Goal: Communication & Community: Connect with others

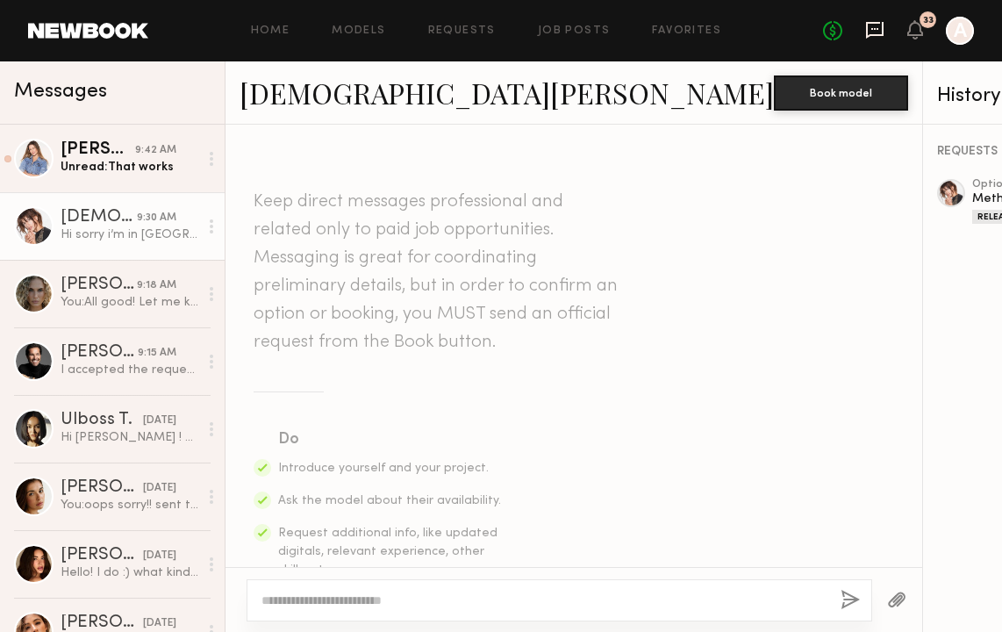
scroll to position [1263, 0]
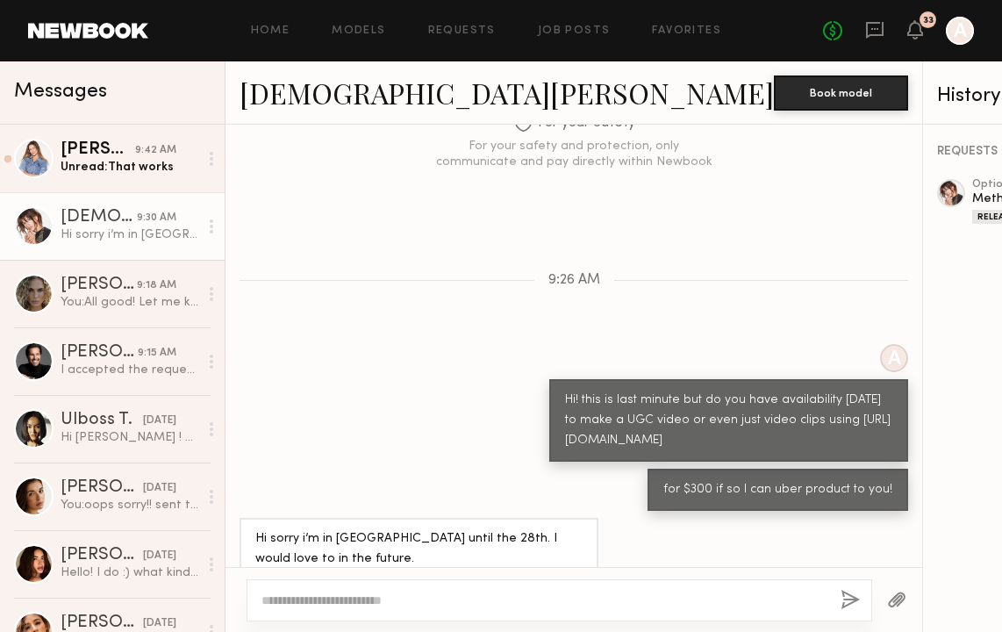
click at [874, 40] on link at bounding box center [874, 31] width 19 height 22
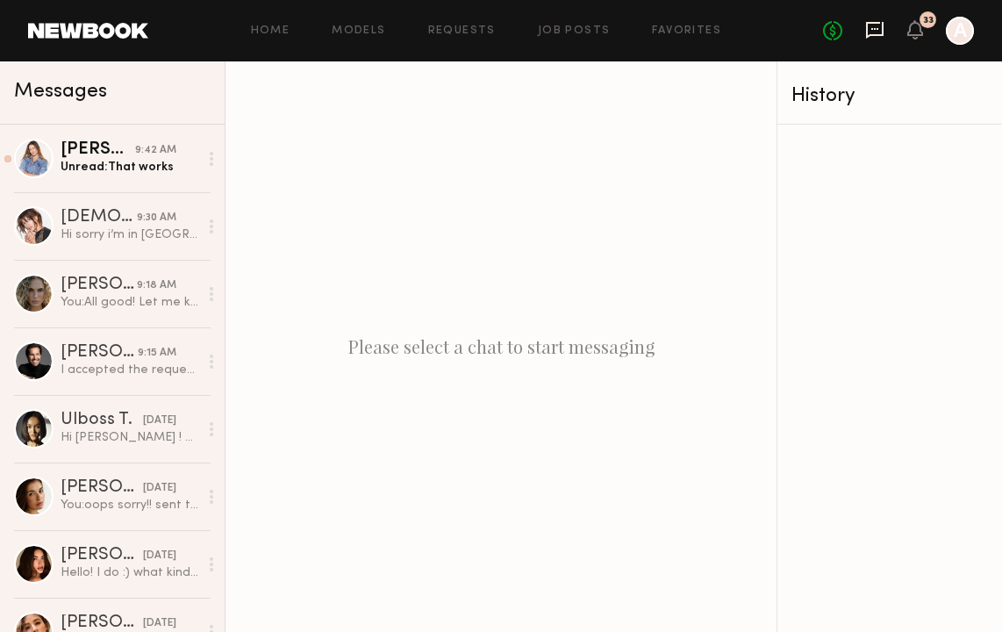
click at [876, 33] on icon at bounding box center [875, 30] width 18 height 17
click at [349, 26] on link "Models" at bounding box center [359, 30] width 54 height 11
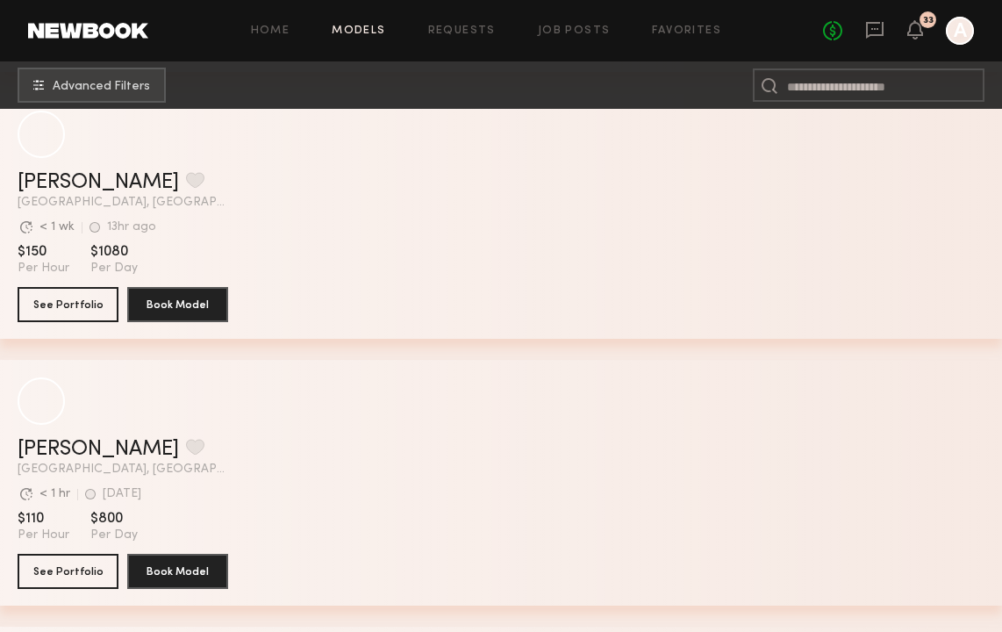
scroll to position [4551, 0]
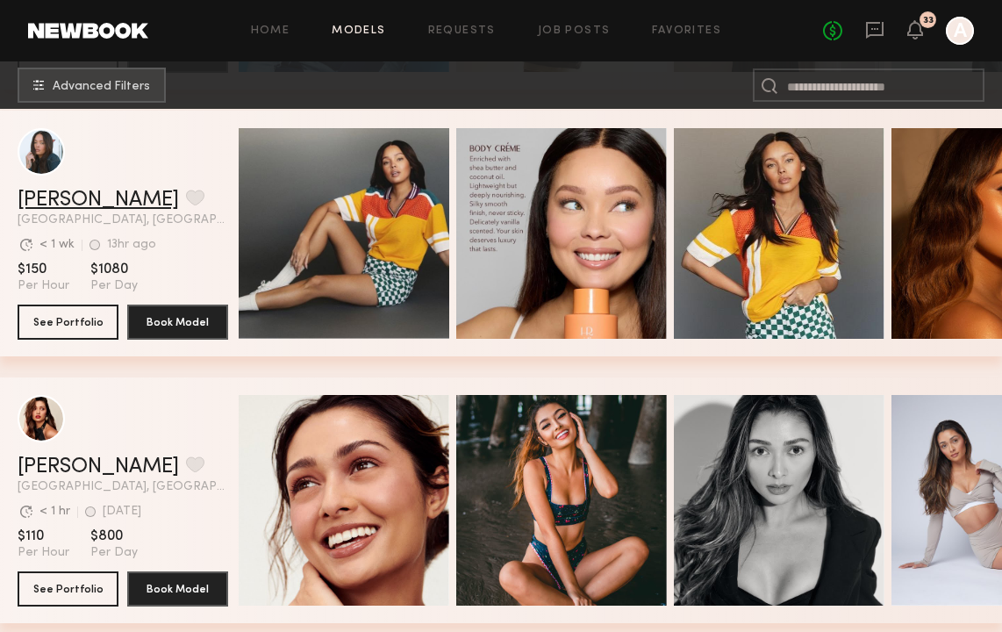
click at [58, 197] on link "Tyrie R." at bounding box center [98, 200] width 161 height 21
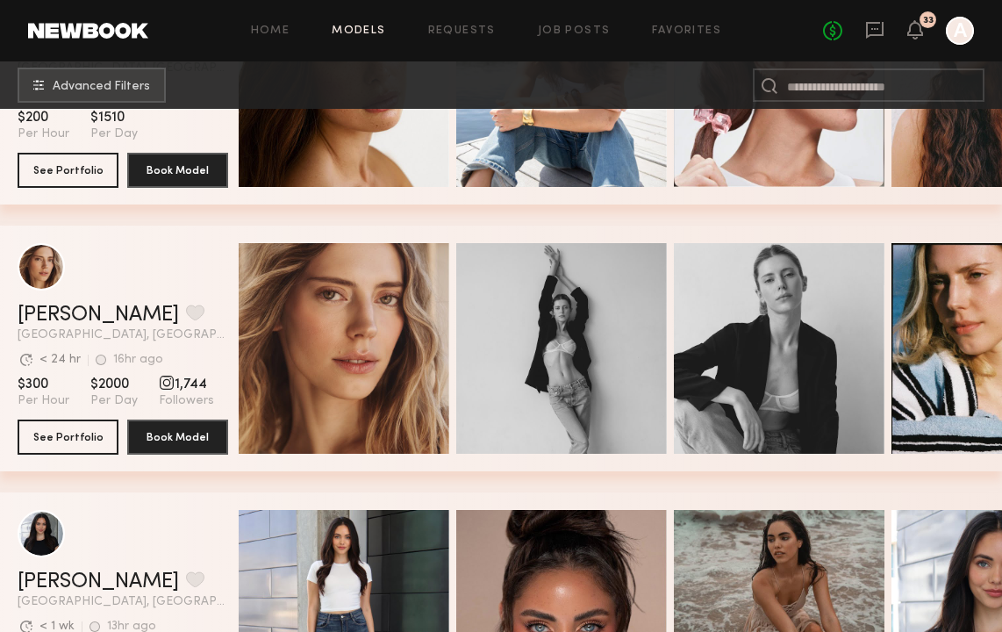
scroll to position [7086, 0]
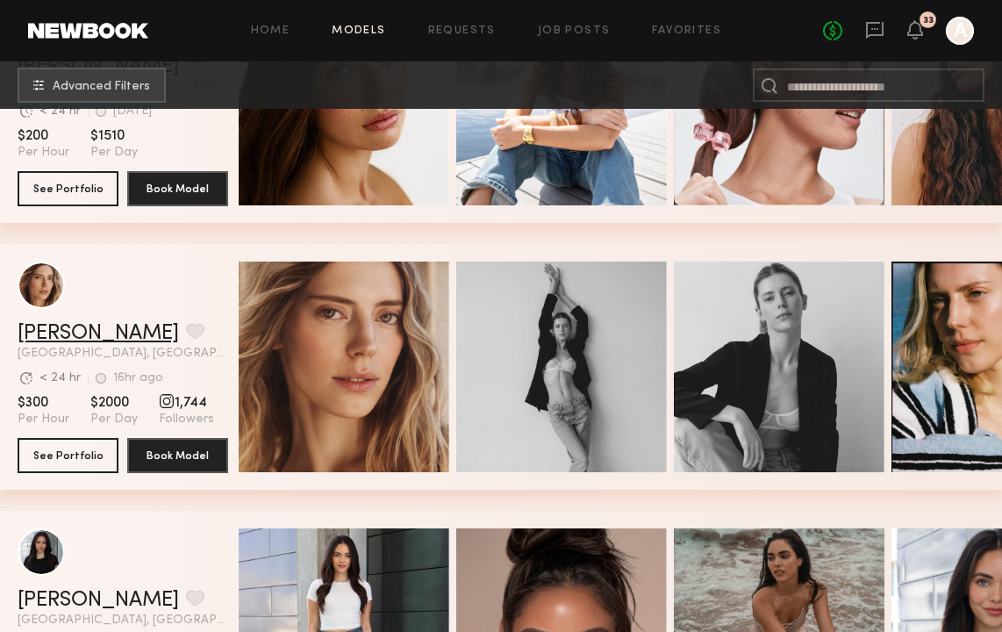
click at [69, 337] on link "Oxana Z." at bounding box center [98, 333] width 161 height 21
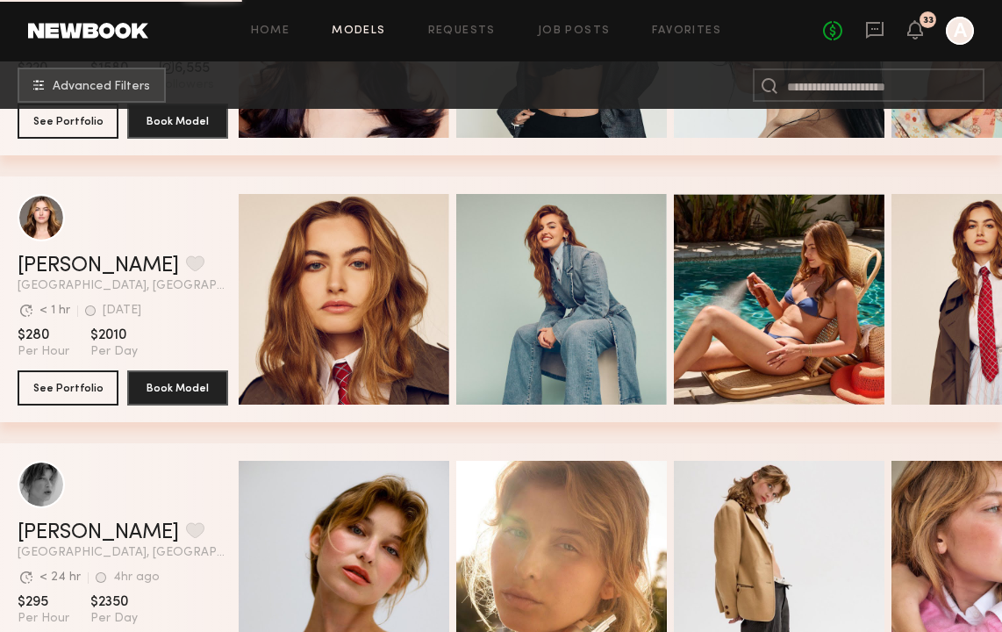
scroll to position [11634, 0]
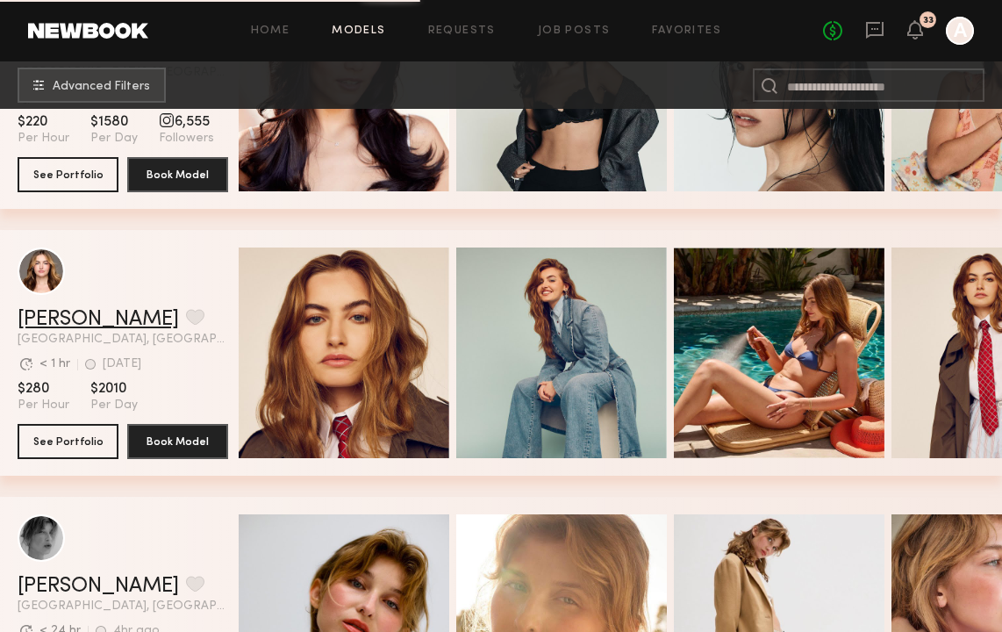
click at [52, 321] on link "Han K." at bounding box center [98, 319] width 161 height 21
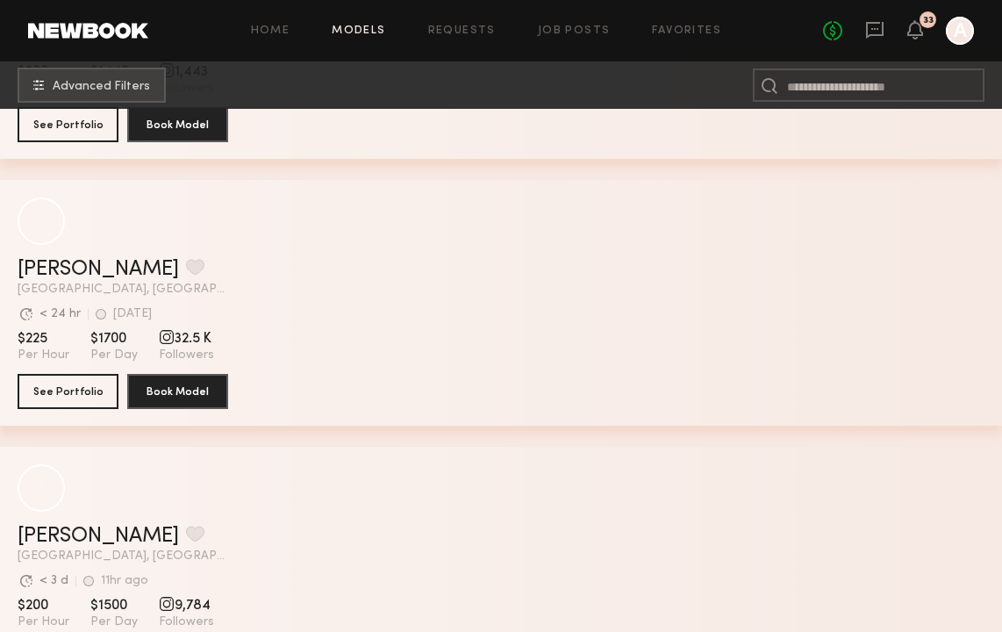
scroll to position [13538, 0]
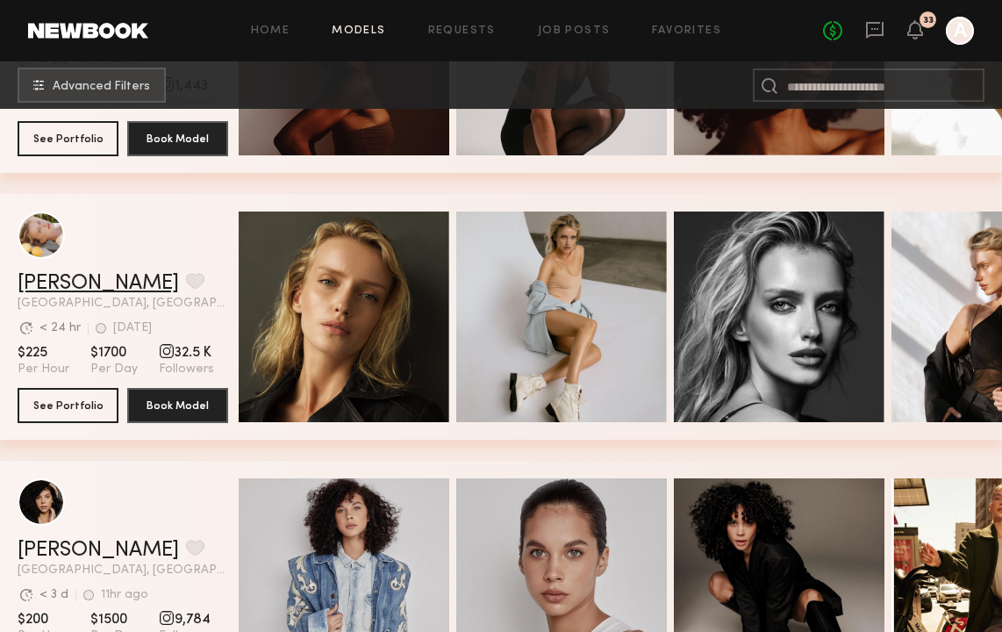
click at [73, 284] on link "Tatiana G." at bounding box center [98, 283] width 161 height 21
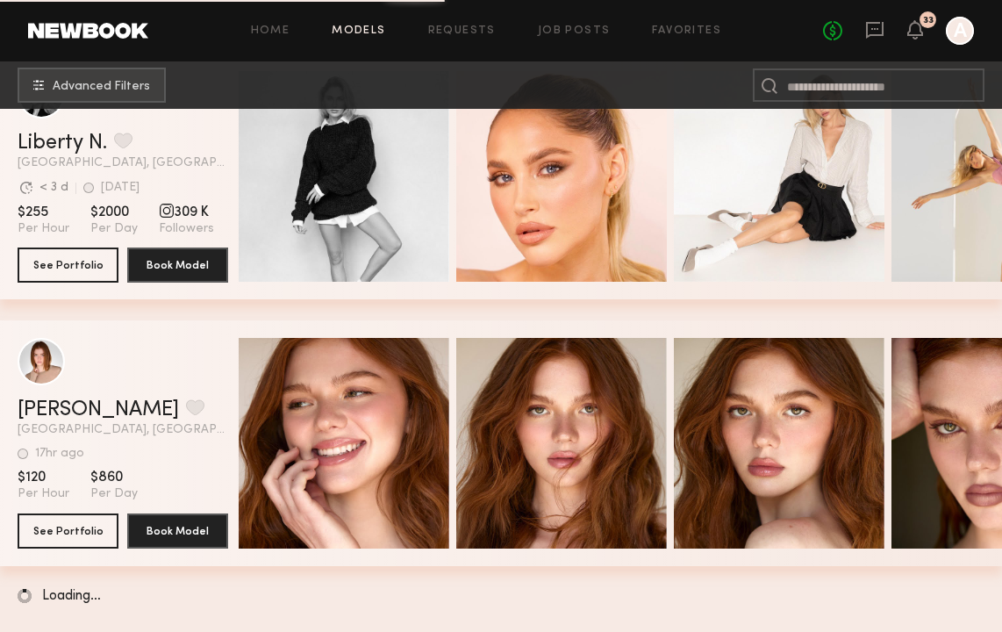
scroll to position [15812, 0]
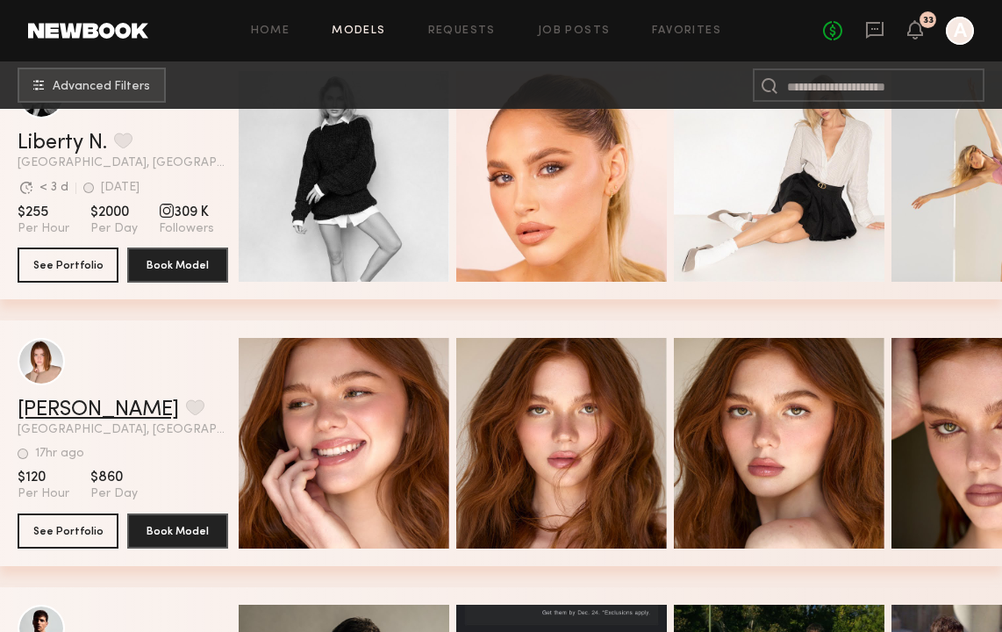
click at [80, 412] on link "Camryn B." at bounding box center [98, 409] width 161 height 21
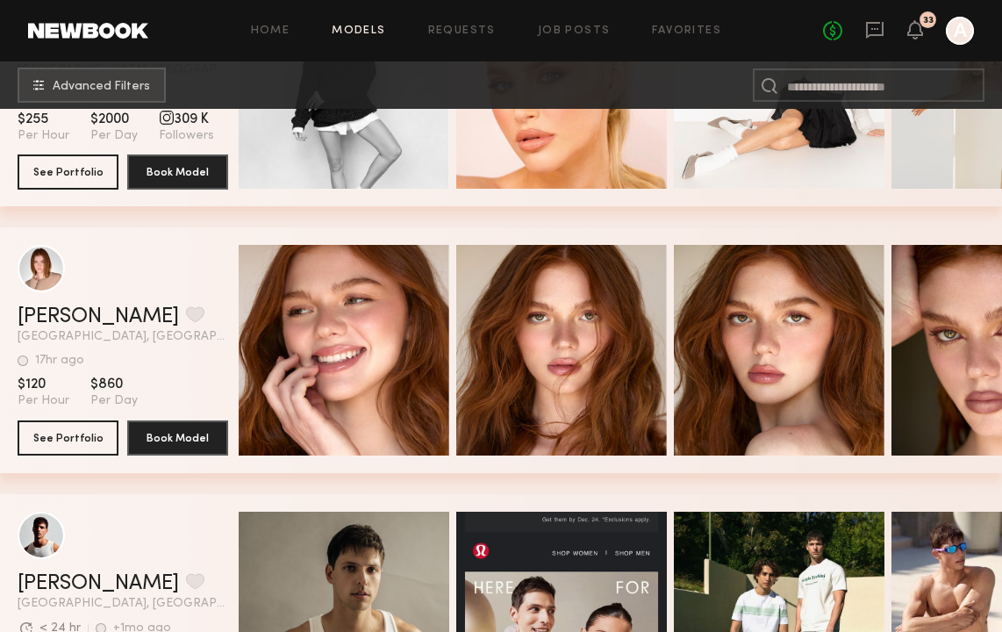
scroll to position [15903, 0]
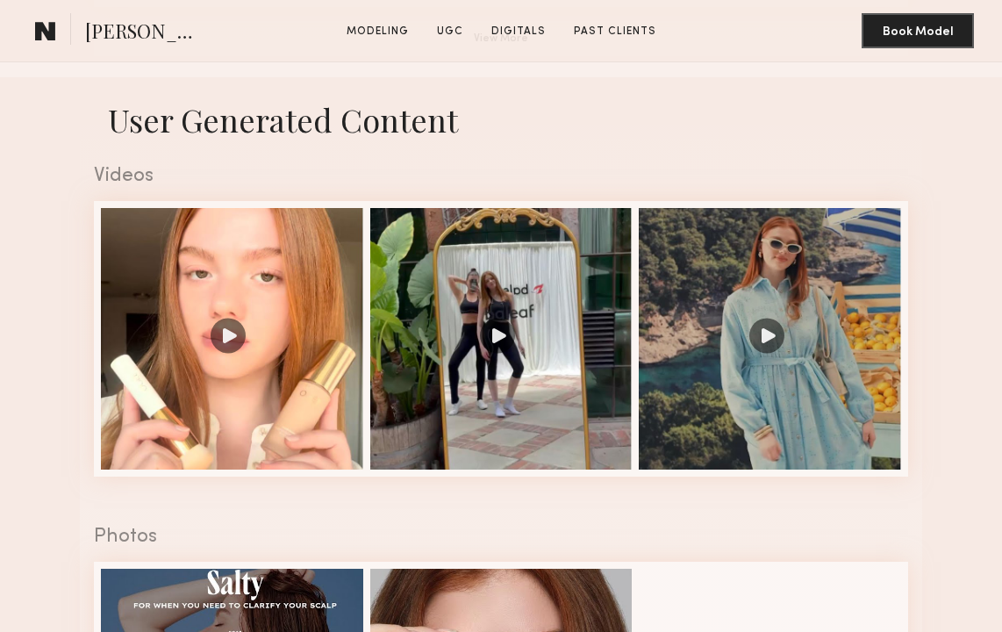
scroll to position [1558, 0]
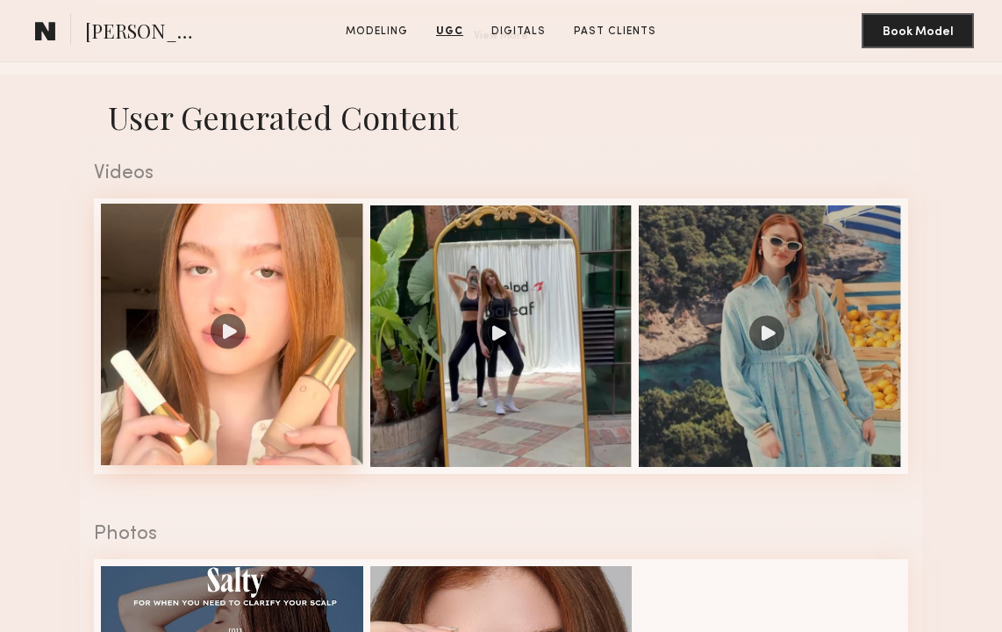
click at [224, 333] on div at bounding box center [232, 335] width 262 height 262
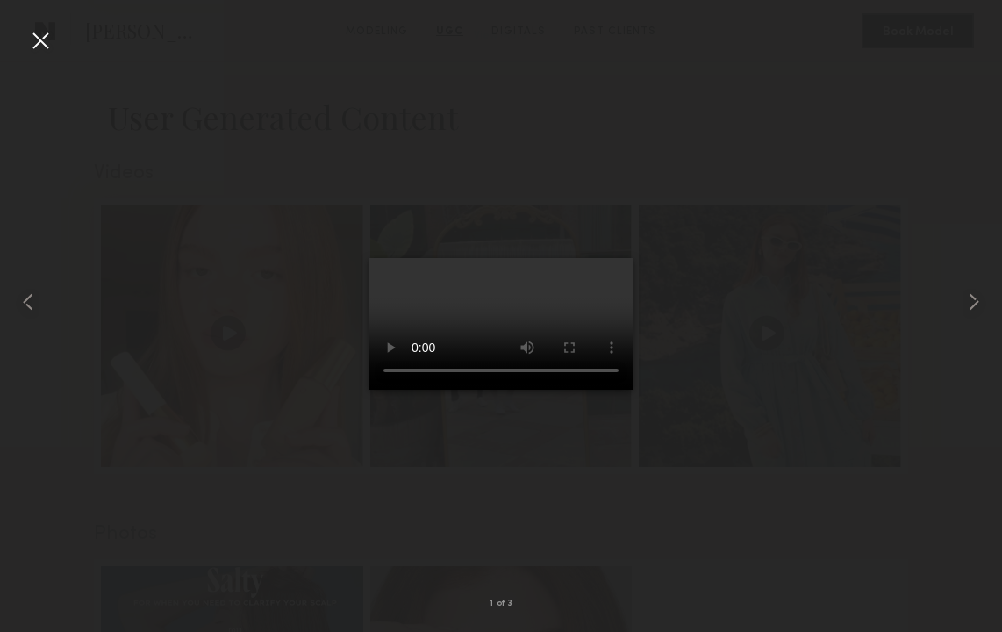
click at [49, 32] on div at bounding box center [40, 40] width 28 height 28
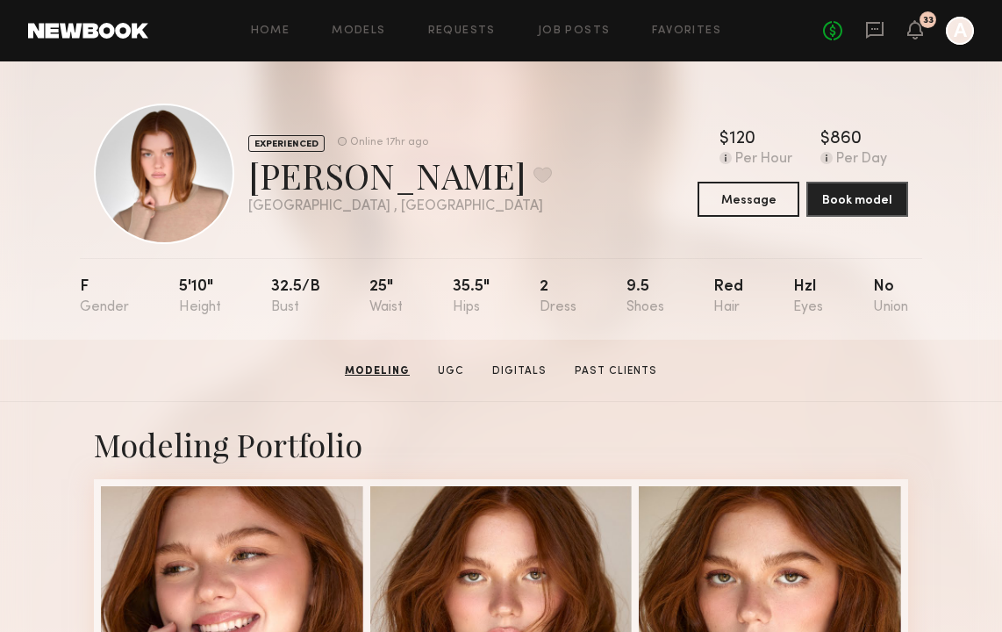
scroll to position [0, 0]
click at [886, 30] on div "No fees up to $5,000 33 A" at bounding box center [898, 31] width 151 height 28
click at [756, 202] on button "Message" at bounding box center [749, 198] width 102 height 35
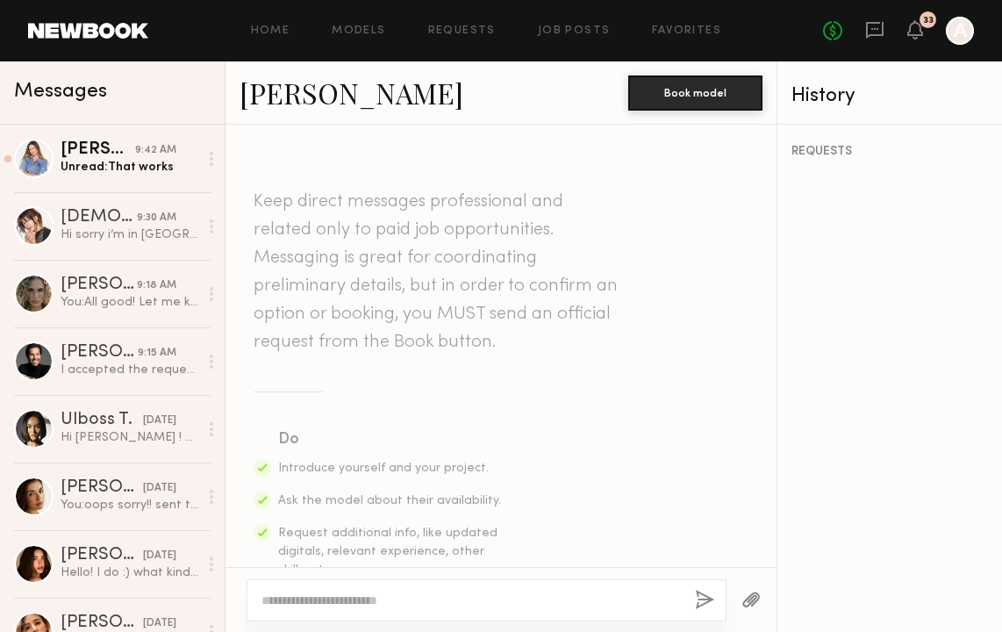
click at [439, 608] on textarea at bounding box center [470, 600] width 419 height 18
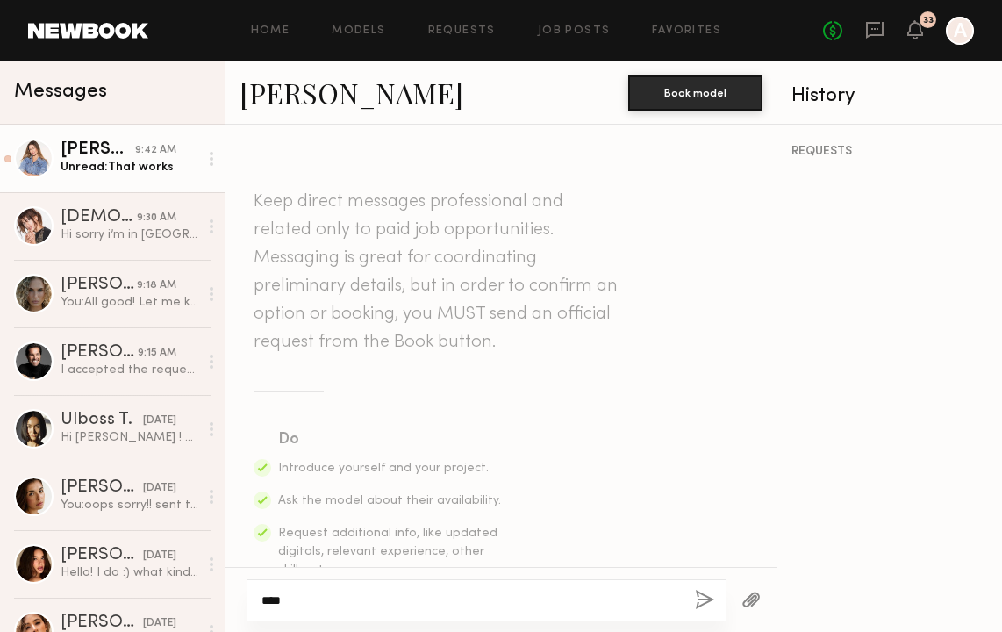
type textarea "***"
click at [103, 158] on div "[PERSON_NAME]" at bounding box center [98, 150] width 75 height 18
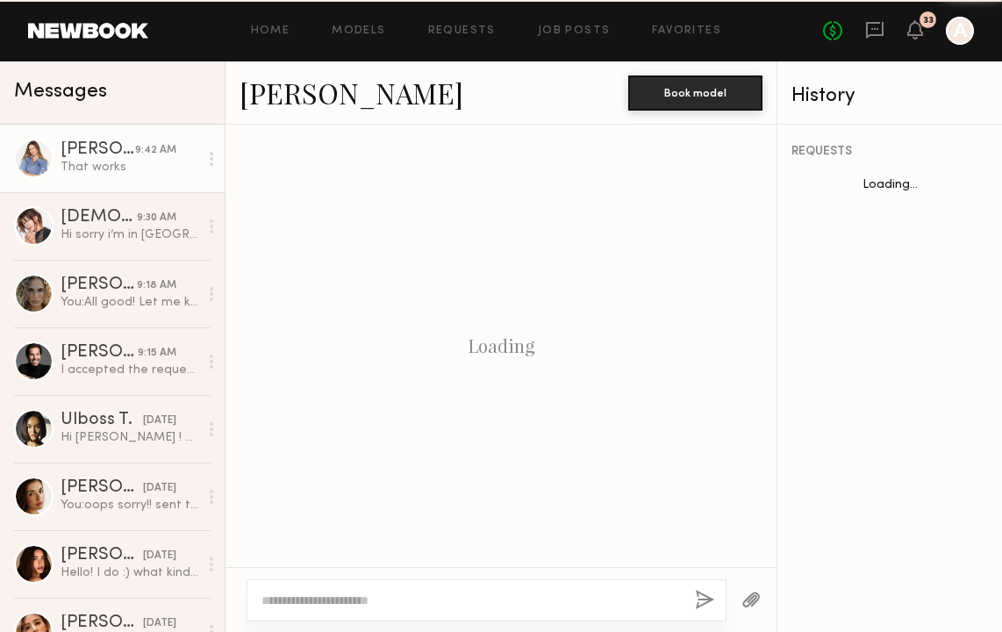
scroll to position [1662, 0]
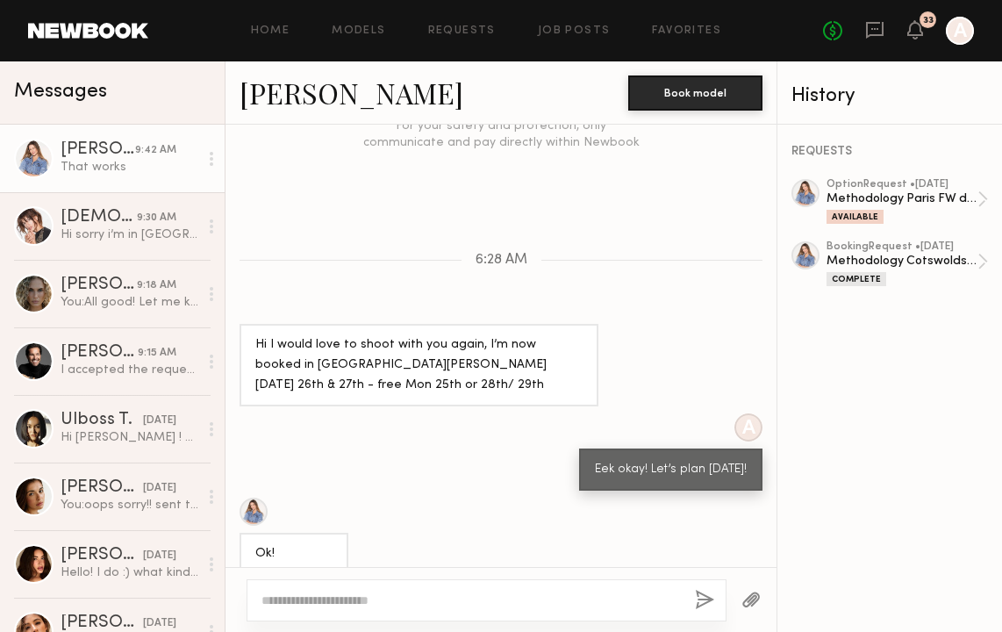
click at [462, 598] on textarea at bounding box center [470, 600] width 419 height 18
click at [912, 36] on icon at bounding box center [915, 29] width 16 height 19
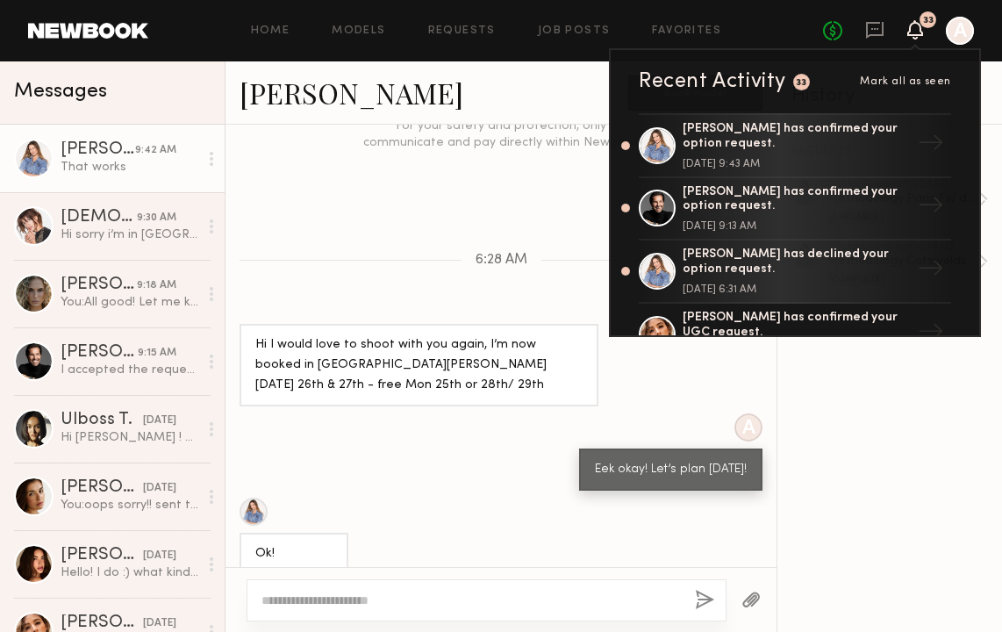
click at [557, 97] on div "[PERSON_NAME]" at bounding box center [434, 93] width 389 height 38
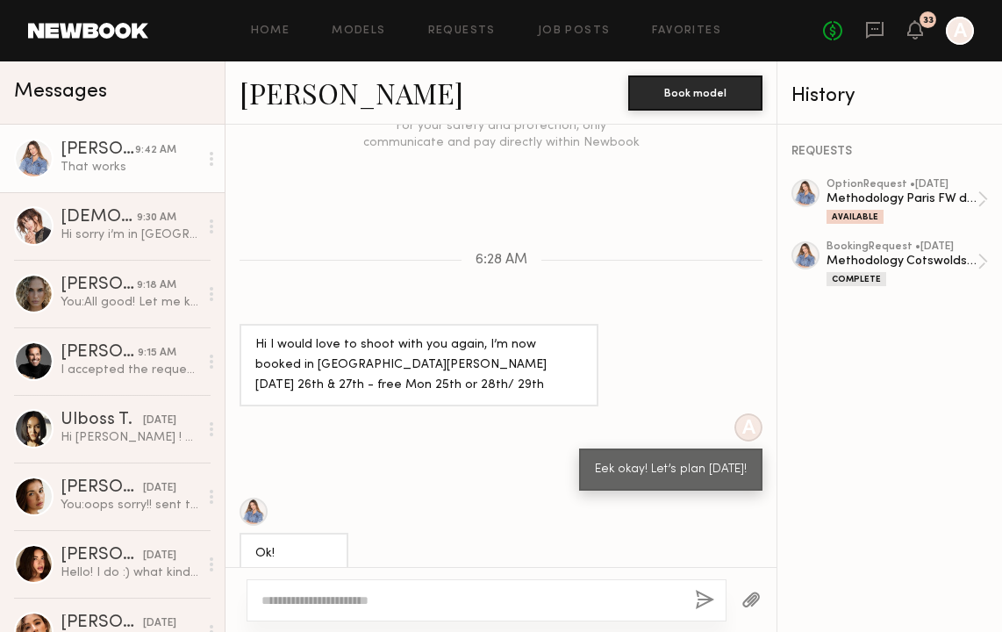
click at [552, 45] on header "Home Models Requests Job Posts Favorites Sign Out No fees up to $5,000 33 A" at bounding box center [501, 30] width 1002 height 61
click at [547, 39] on div "Home Models Requests Job Posts Favorites Sign Out No fees up to $5,000 33 A" at bounding box center [561, 31] width 826 height 28
click at [469, 32] on link "Requests" at bounding box center [462, 30] width 68 height 11
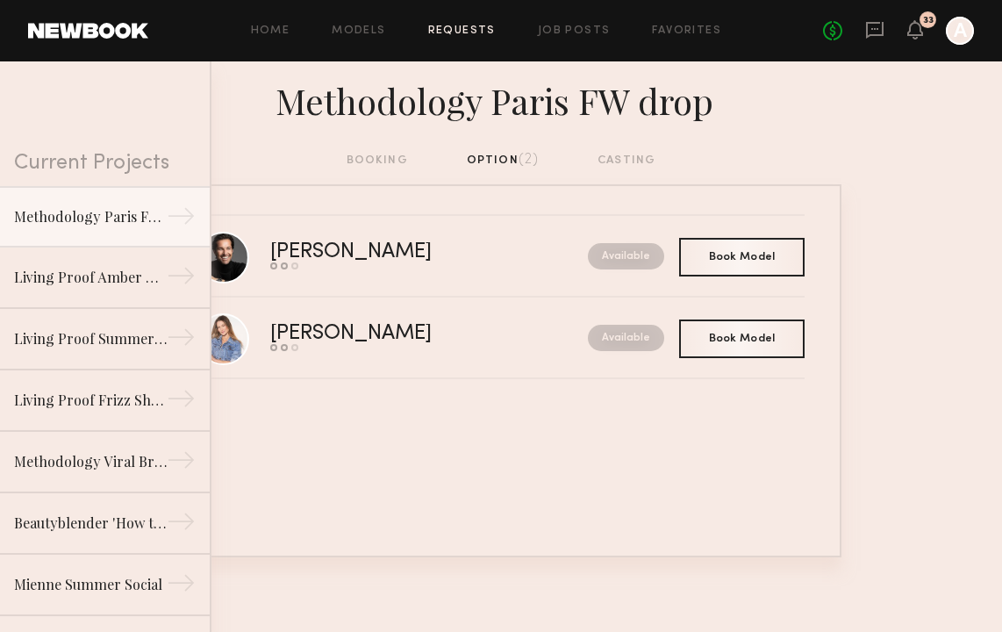
click at [908, 40] on div "33" at bounding box center [915, 31] width 16 height 22
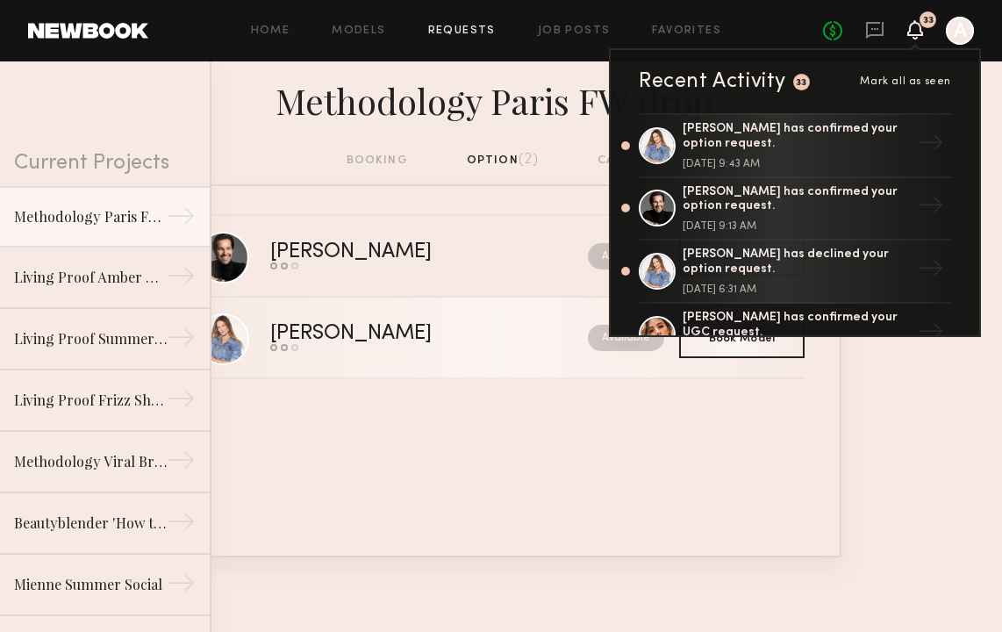
click at [464, 370] on link "Kyna L. Send request Model response Book model Available" at bounding box center [500, 338] width 607 height 82
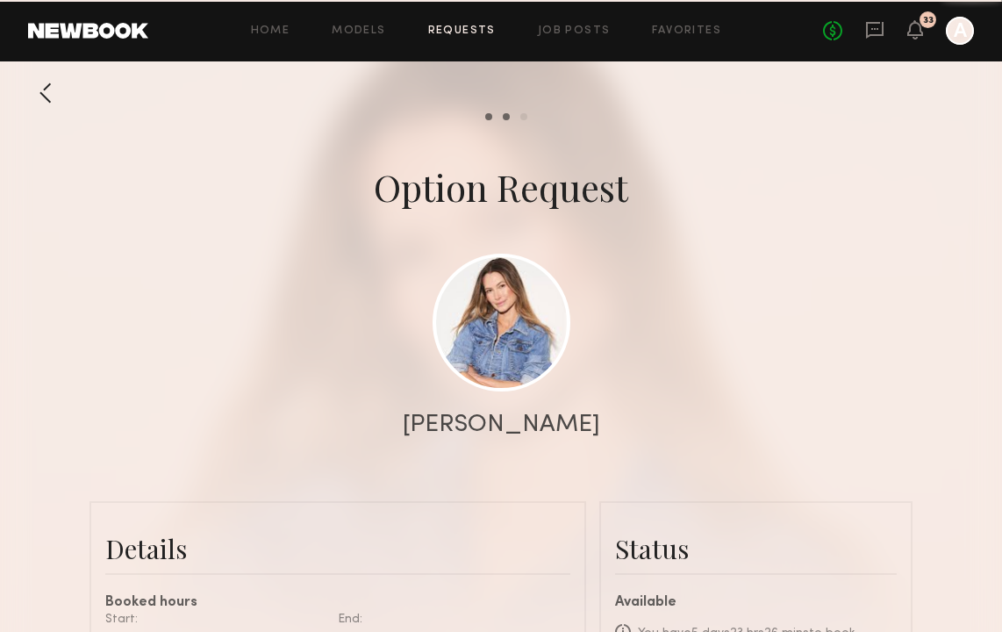
scroll to position [1760, 0]
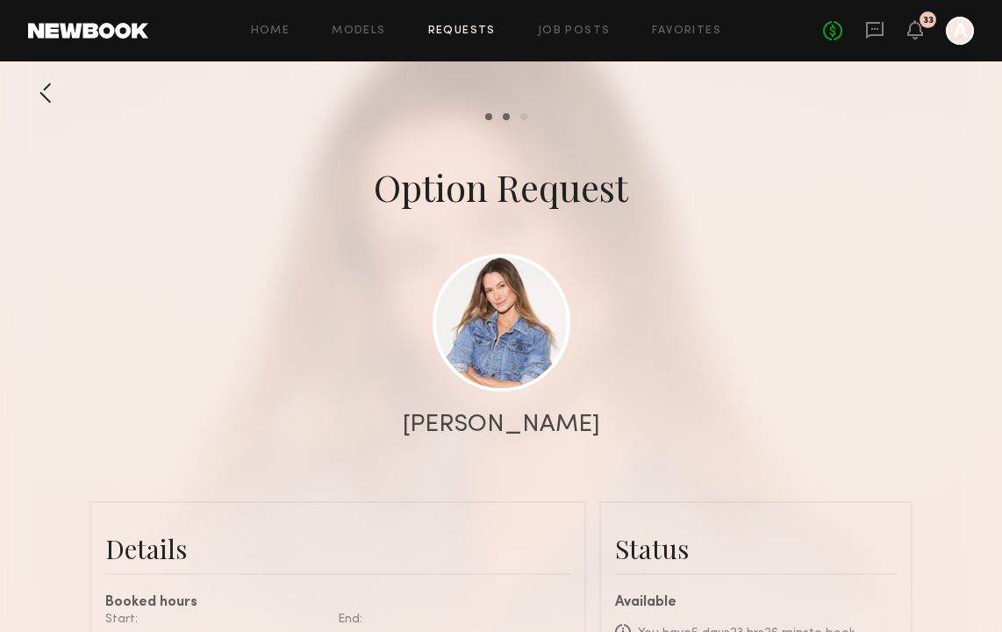
click at [283, 45] on header "Home Models Requests Job Posts Favorites Sign Out No fees up to $5,000 33 A" at bounding box center [501, 30] width 1002 height 61
click at [281, 39] on div "Home Models Requests Job Posts Favorites Sign Out No fees up to $5,000 33 A" at bounding box center [561, 31] width 826 height 28
click at [273, 33] on link "Home" at bounding box center [270, 30] width 39 height 11
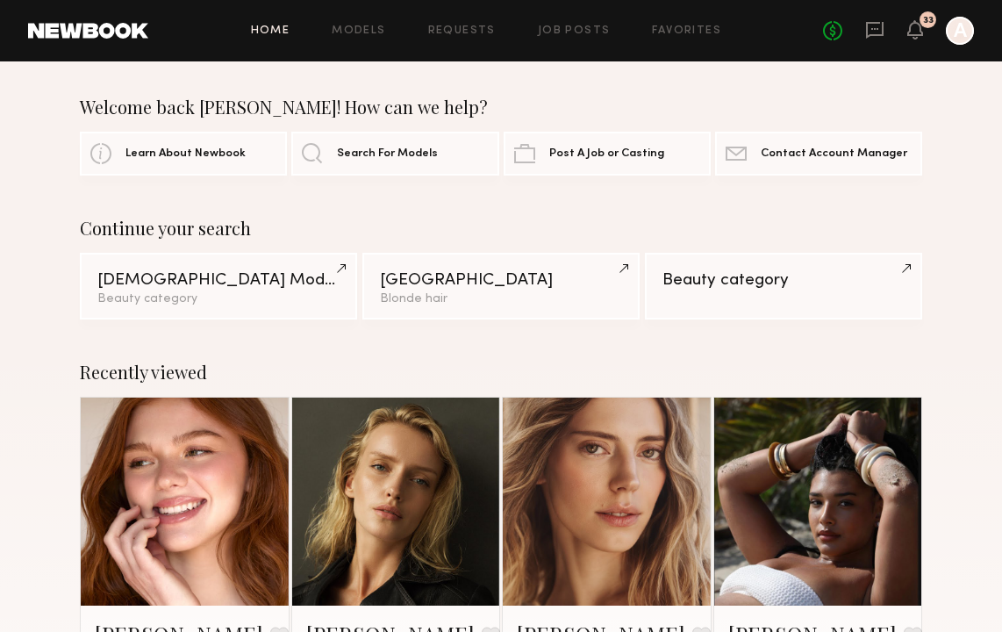
click at [981, 354] on div "Recently viewed Camryn B. Favorite Los Angeles, CA Tatiana G. Favorite Los Ange…" at bounding box center [501, 542] width 1002 height 404
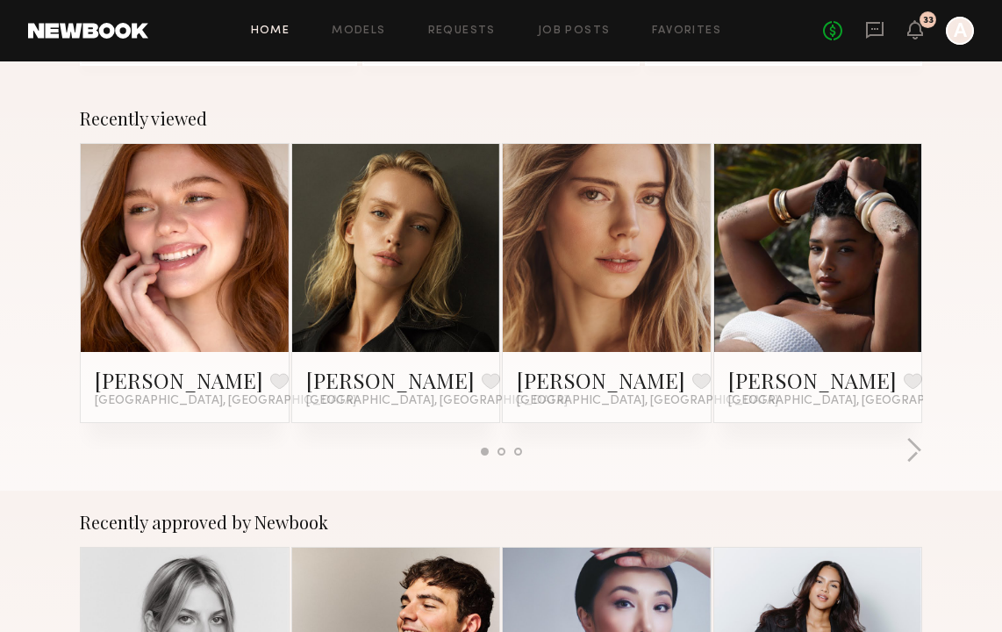
scroll to position [242, 0]
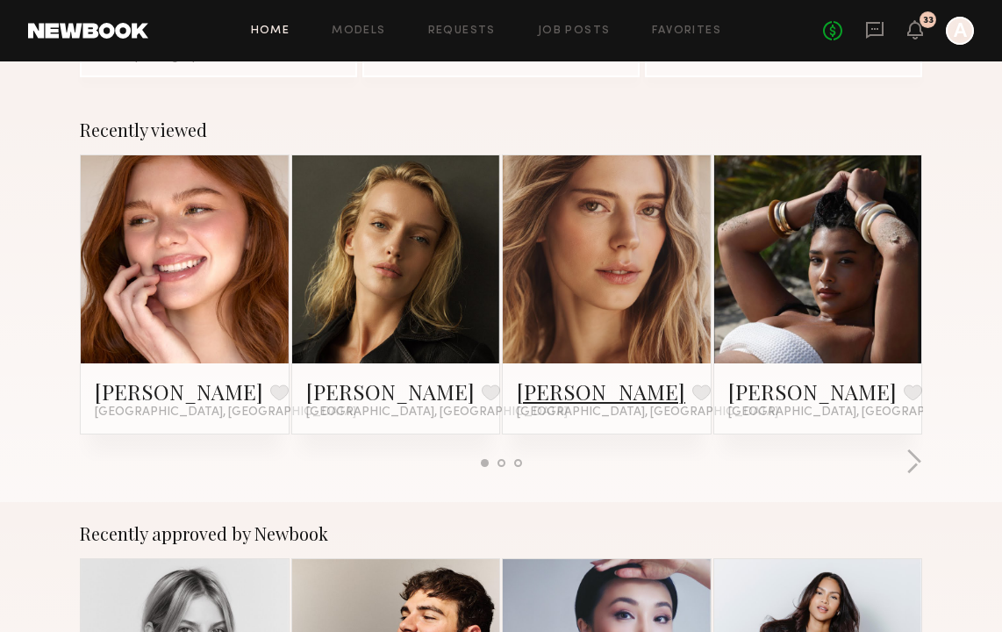
click at [572, 396] on link "Oxana Z." at bounding box center [601, 391] width 168 height 28
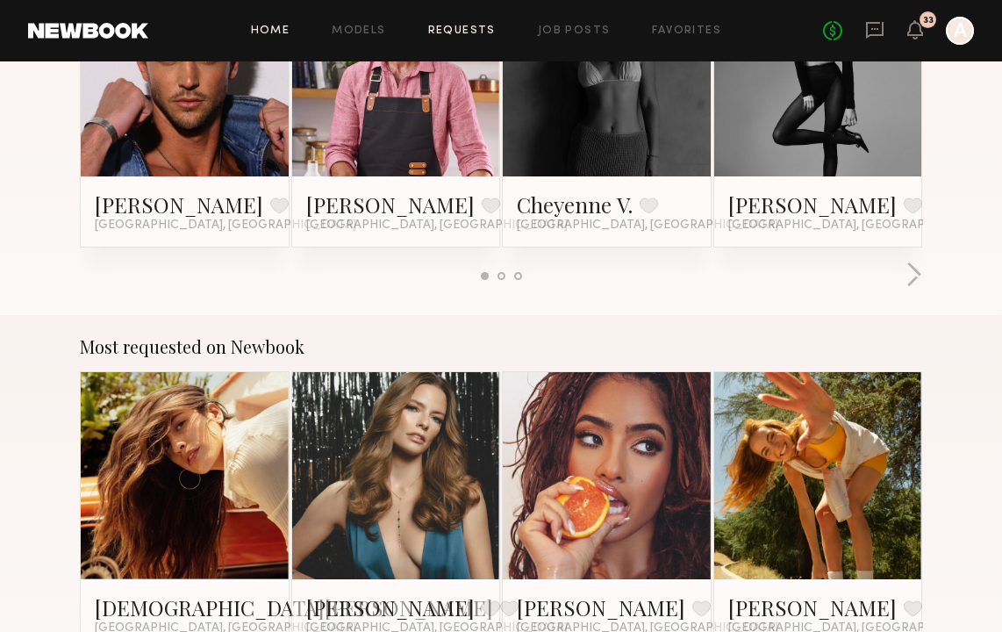
scroll to position [1243, 0]
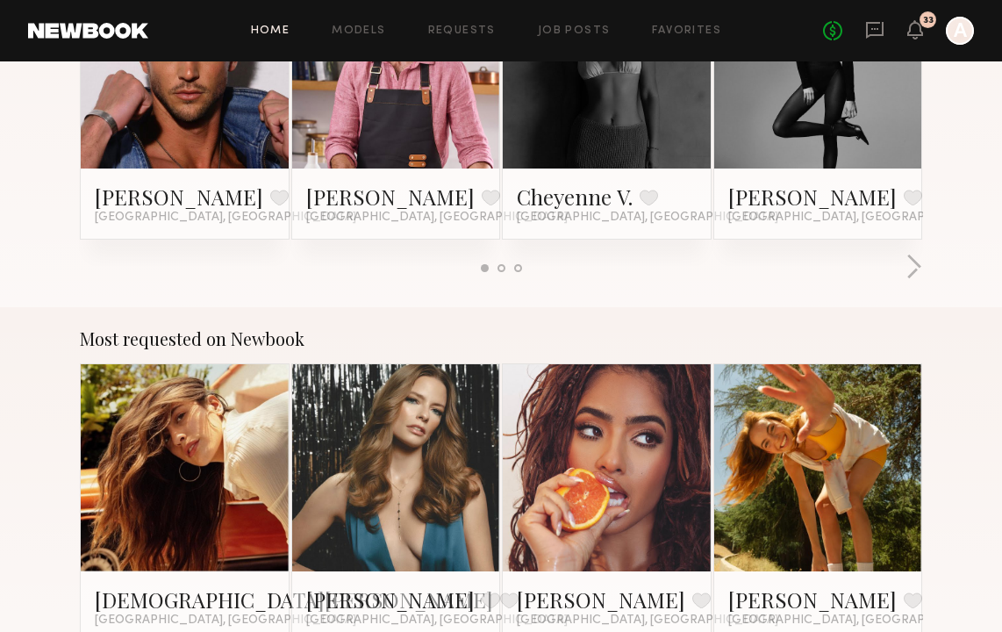
click at [592, 0] on header "Home Models Requests Job Posts Favorites Sign Out No fees up to $5,000 33 A" at bounding box center [501, 30] width 1002 height 61
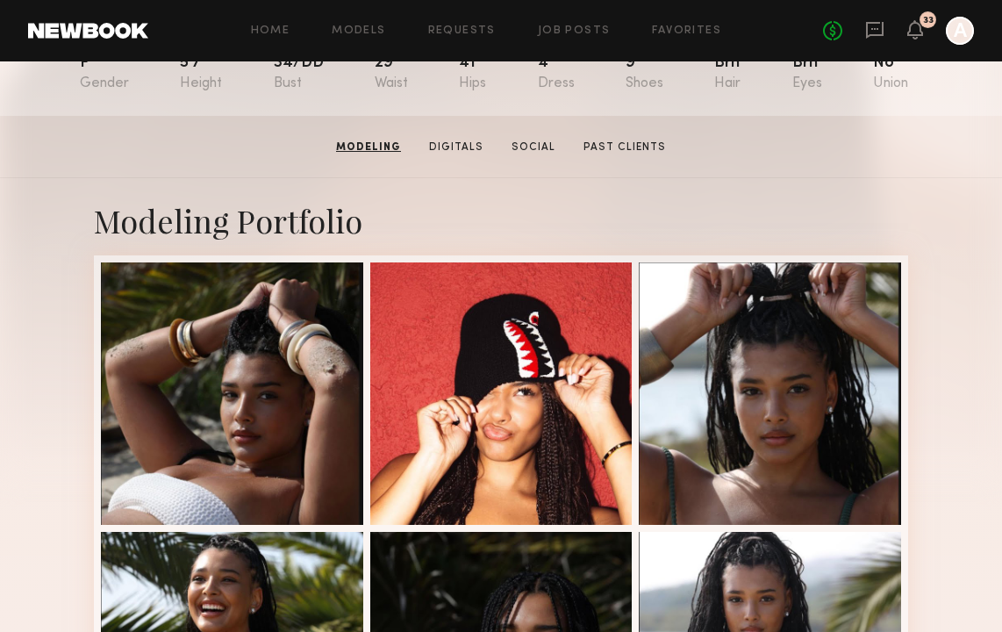
scroll to position [205, 0]
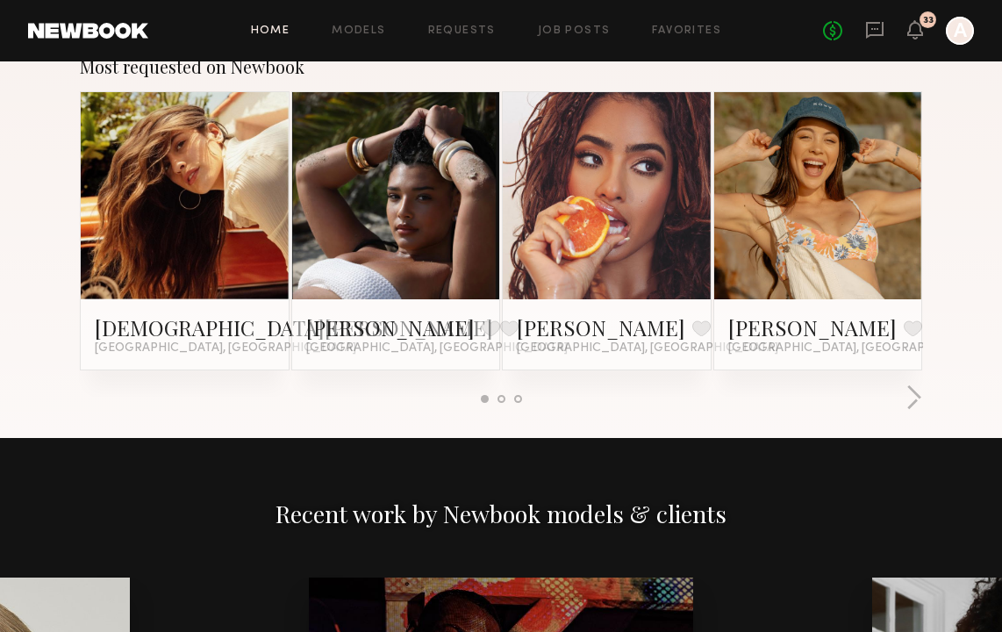
scroll to position [1516, 0]
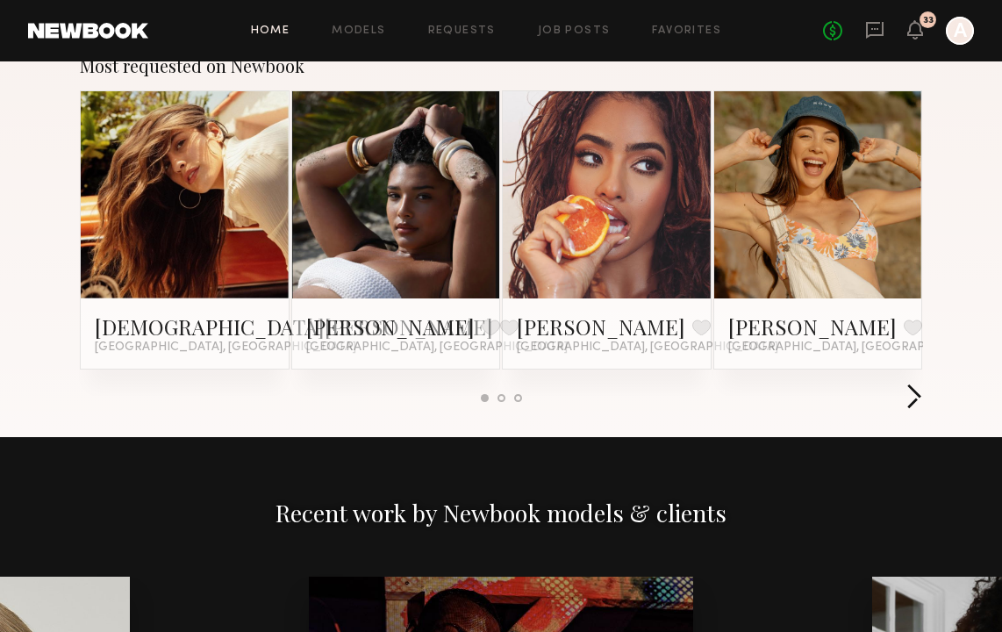
click at [914, 390] on button "button" at bounding box center [914, 397] width 17 height 29
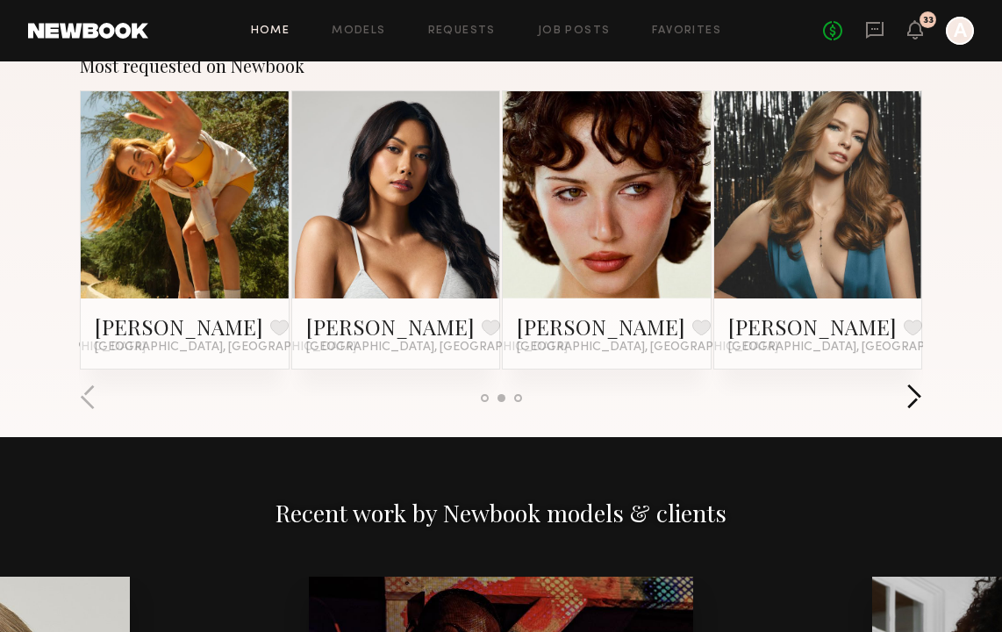
click at [914, 390] on button "button" at bounding box center [914, 397] width 17 height 29
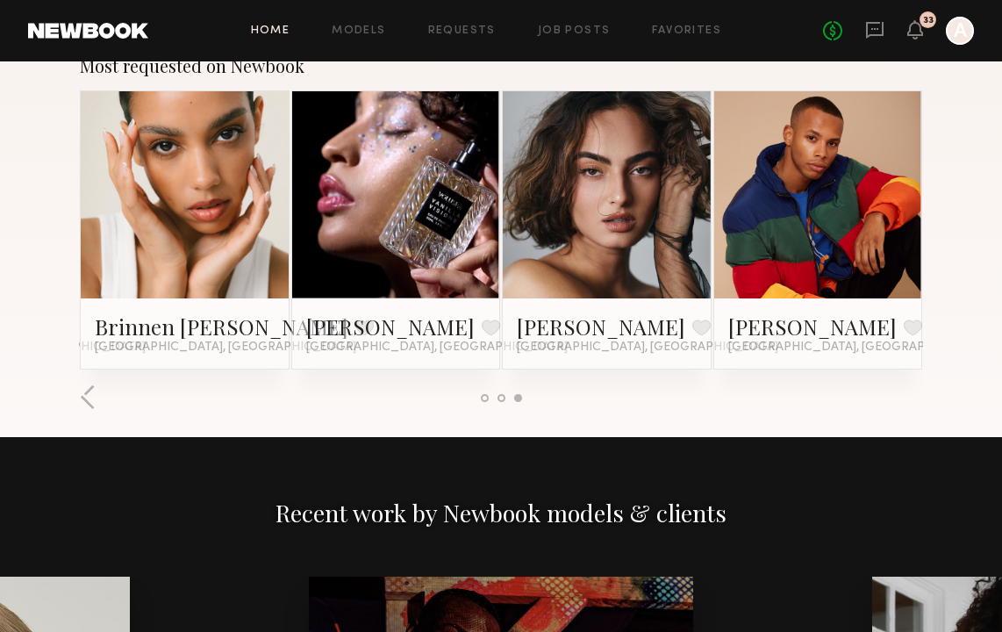
click at [914, 390] on div at bounding box center [501, 397] width 842 height 29
click at [89, 398] on button "button" at bounding box center [88, 397] width 17 height 29
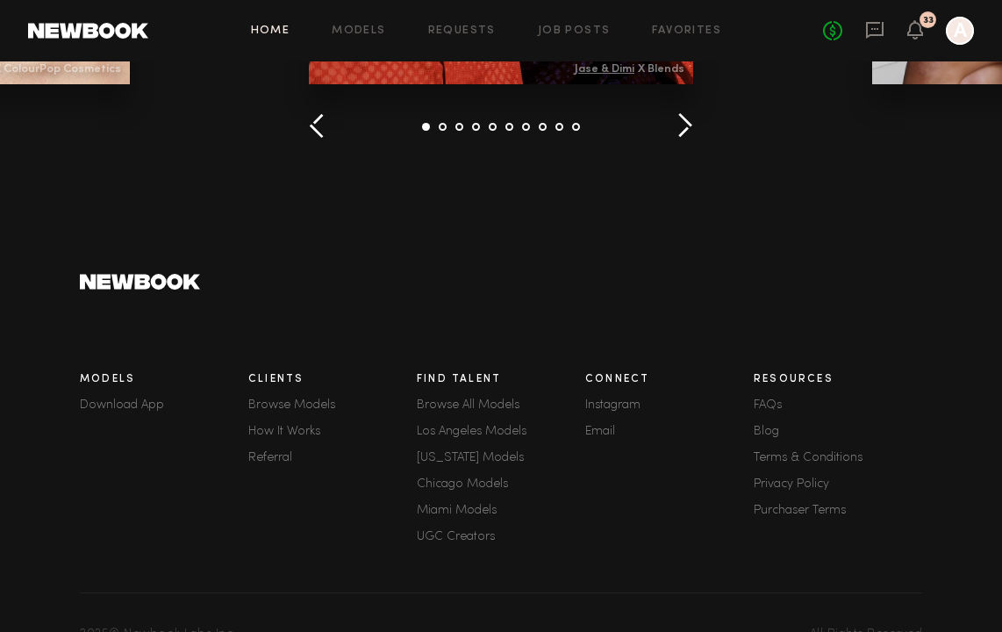
scroll to position [2490, 0]
click at [686, 118] on button "button" at bounding box center [685, 125] width 17 height 29
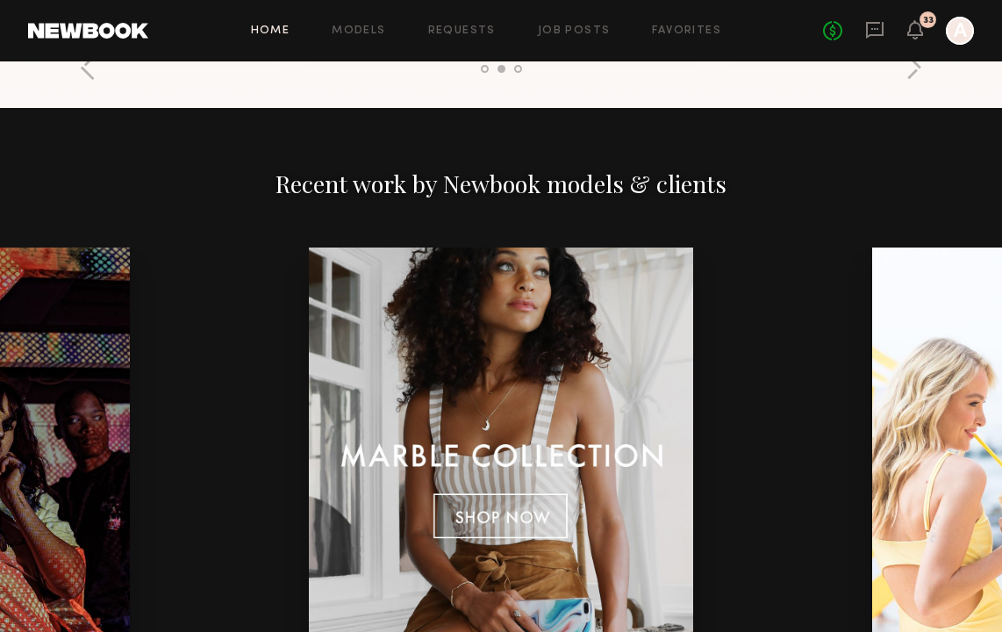
scroll to position [1844, 0]
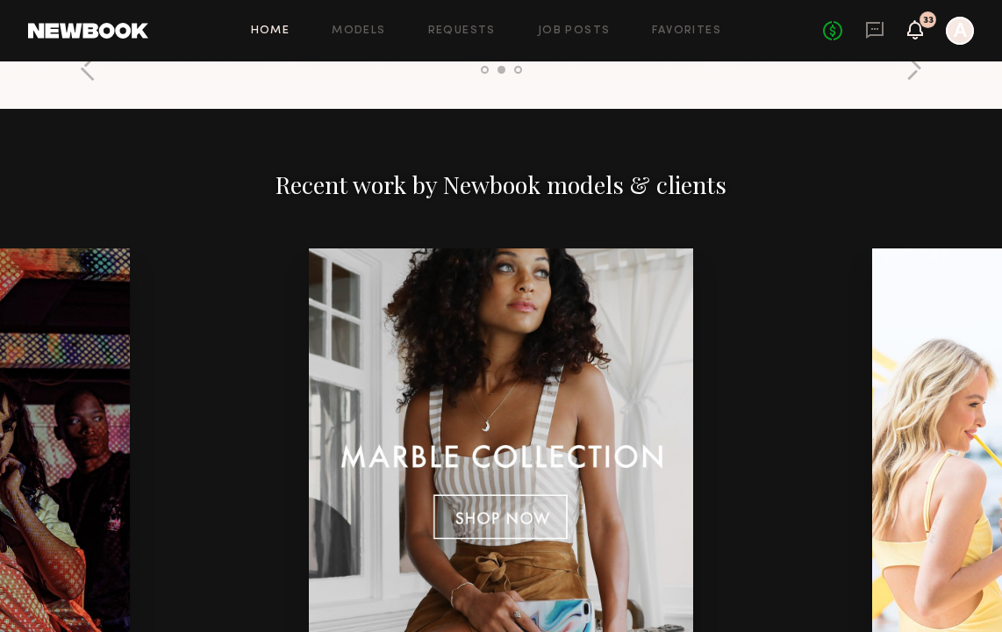
click at [914, 33] on icon at bounding box center [915, 29] width 14 height 12
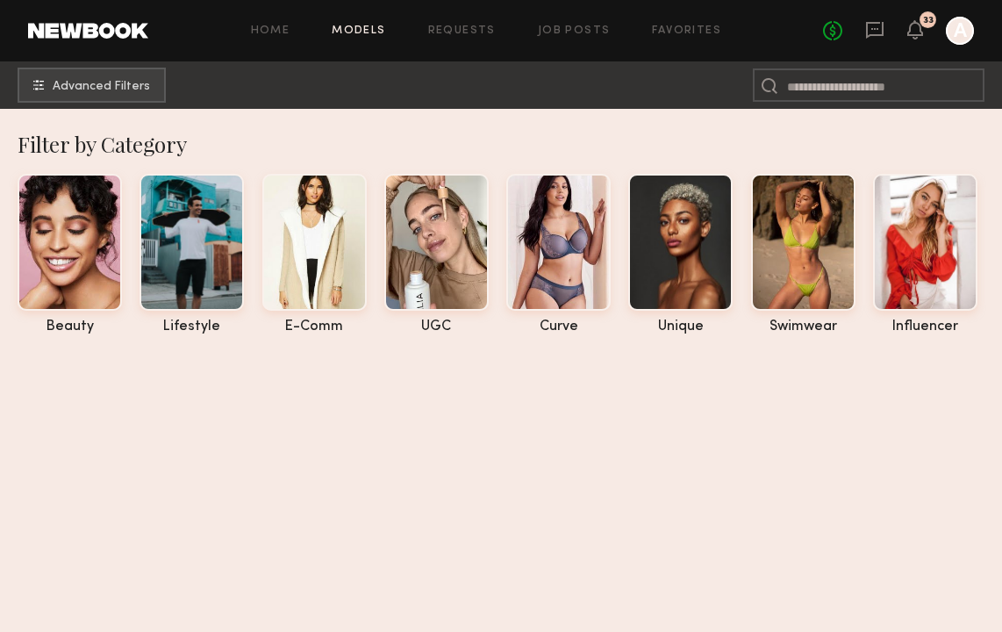
scroll to position [15903, 0]
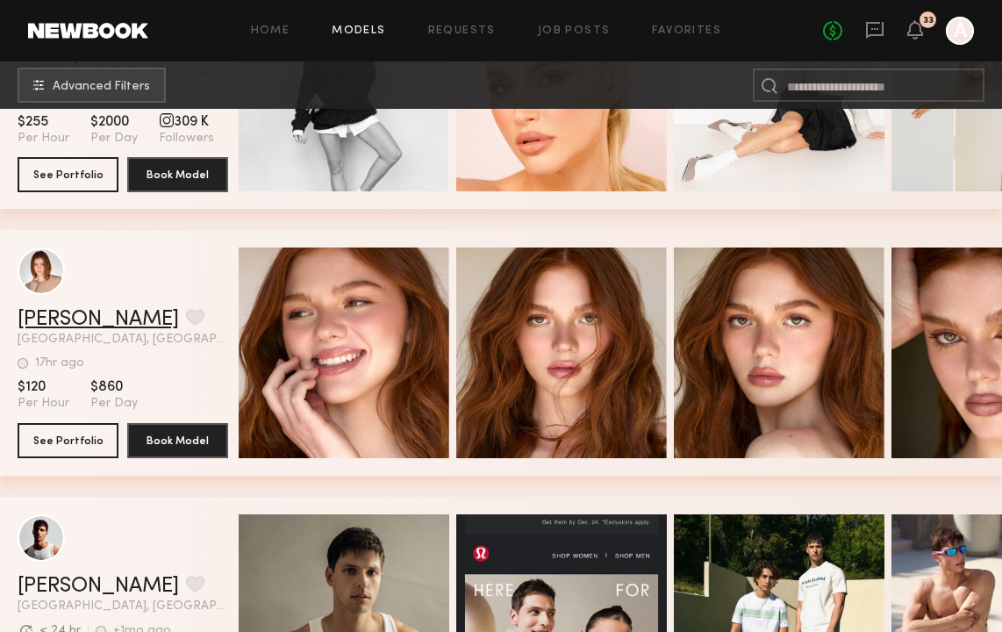
click at [62, 321] on link "[PERSON_NAME]" at bounding box center [98, 319] width 161 height 21
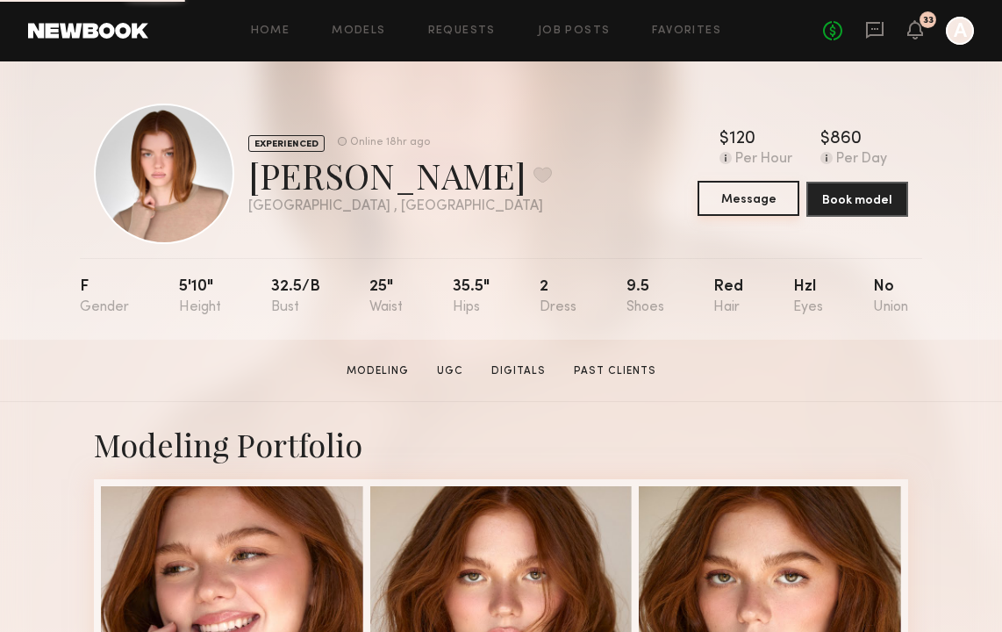
click at [768, 202] on button "Message" at bounding box center [749, 198] width 102 height 35
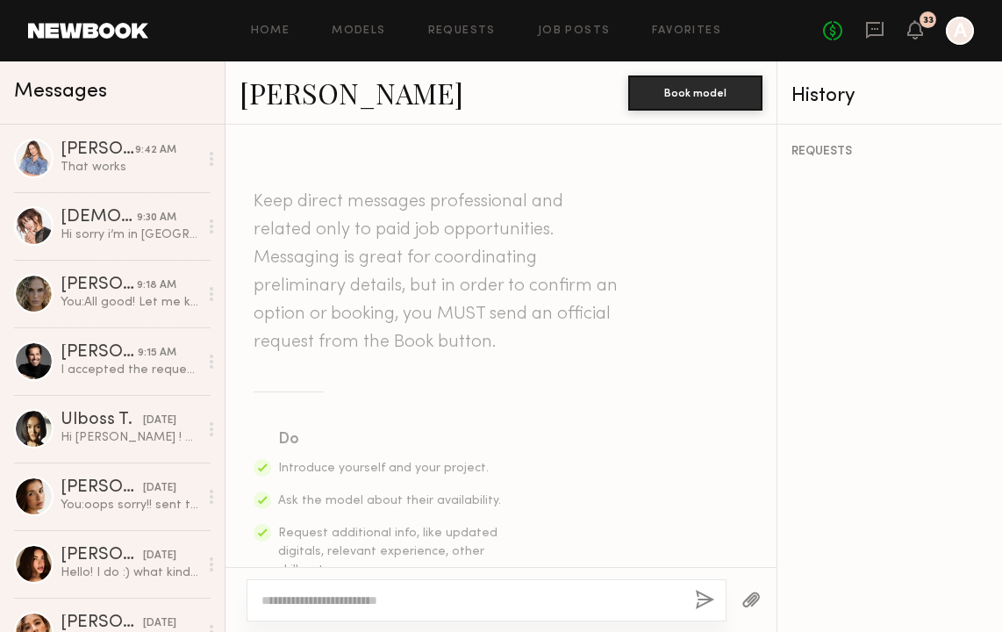
click at [440, 601] on textarea at bounding box center [470, 600] width 419 height 18
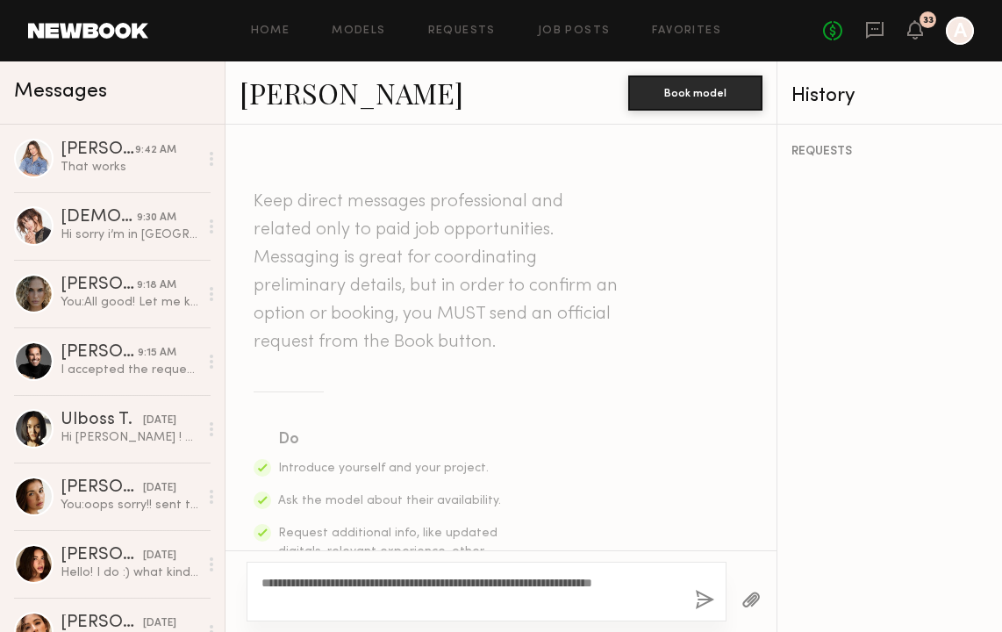
type textarea "**********"
click at [701, 597] on button "button" at bounding box center [704, 601] width 19 height 22
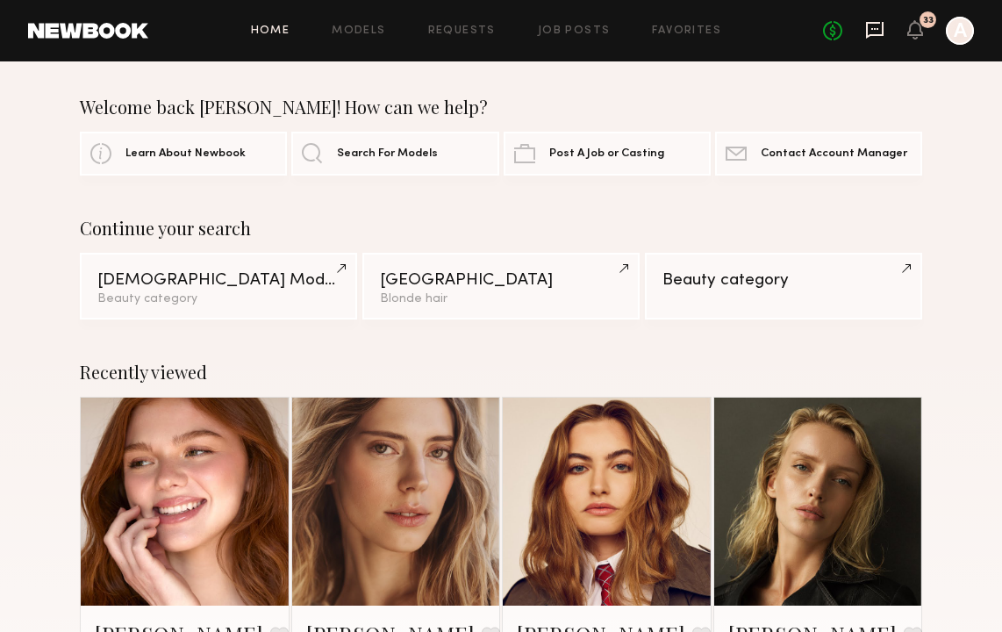
click at [873, 25] on icon at bounding box center [874, 29] width 19 height 19
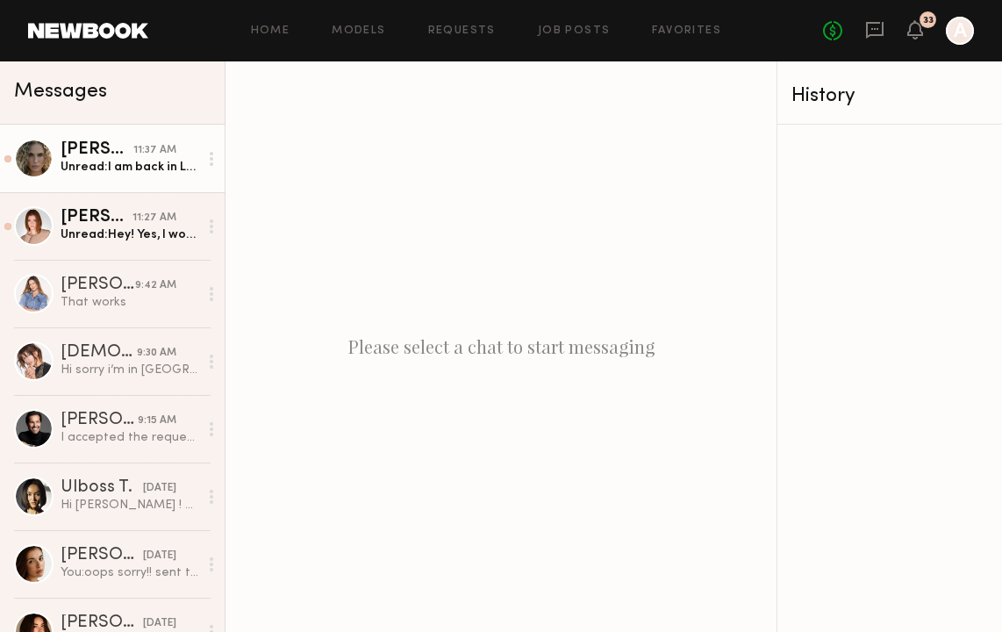
click at [156, 176] on link "[PERSON_NAME] 11:37 AM Unread: I am back in LA [DATE] at 11:00 am, then have a …" at bounding box center [112, 159] width 225 height 68
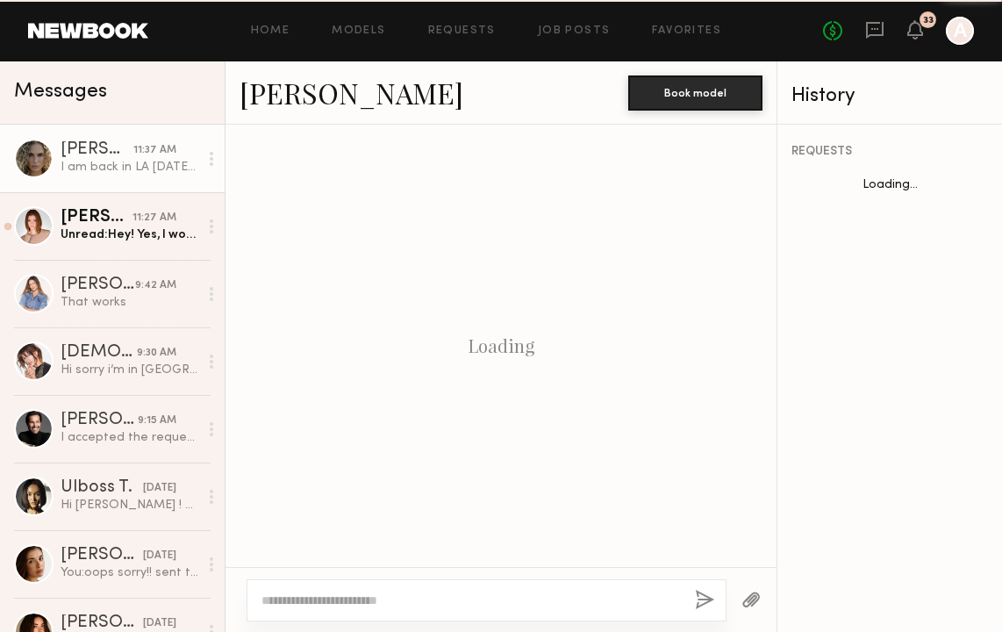
scroll to position [671, 0]
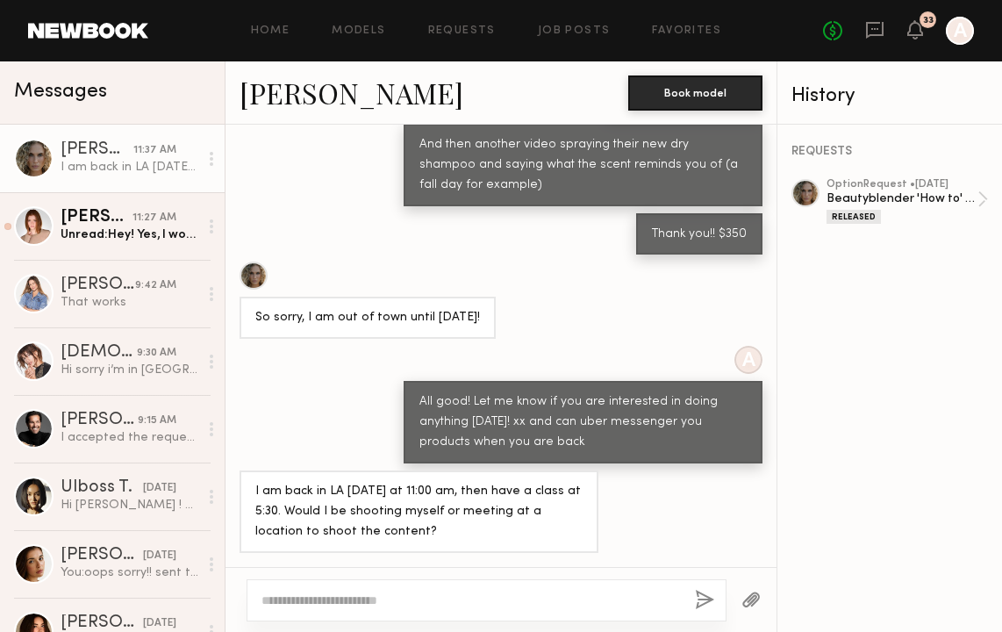
click at [397, 596] on textarea at bounding box center [470, 600] width 419 height 18
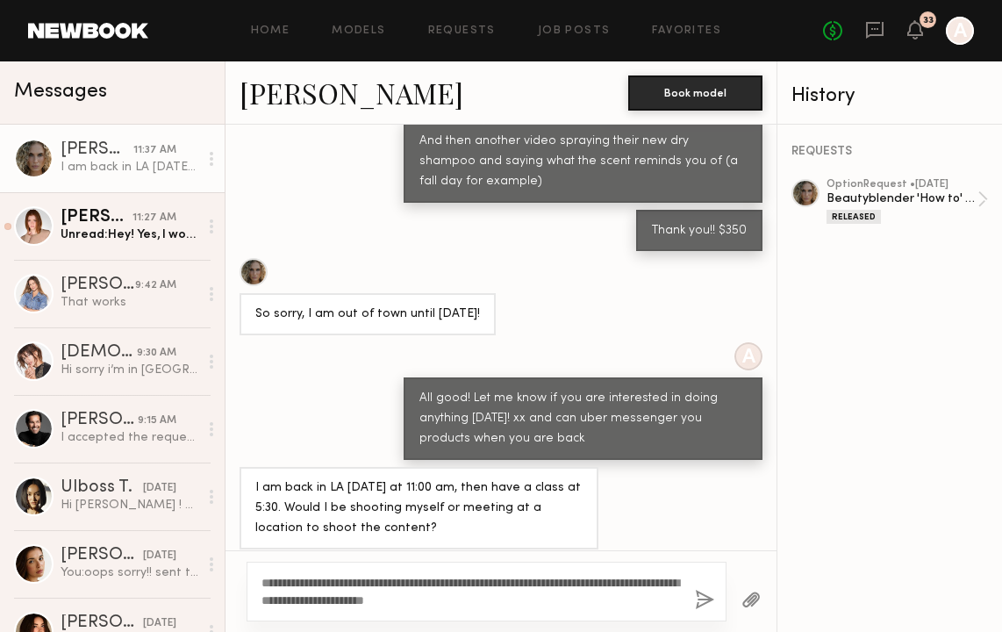
type textarea "**********"
click at [713, 598] on button "button" at bounding box center [704, 601] width 19 height 22
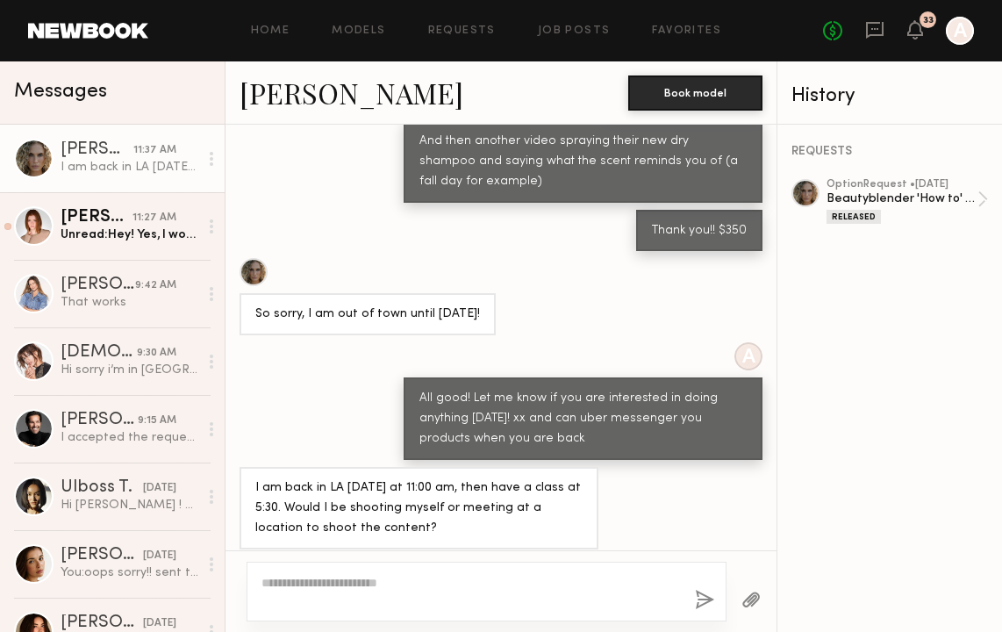
scroll to position [927, 0]
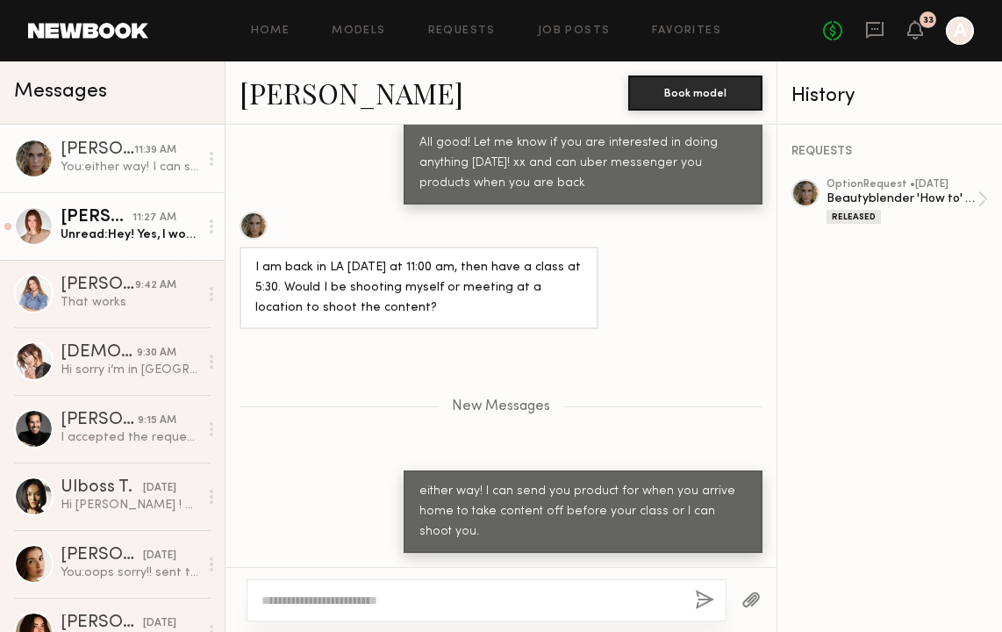
click at [118, 235] on div "Unread: Hey! Yes, I would be interested!" at bounding box center [130, 234] width 138 height 17
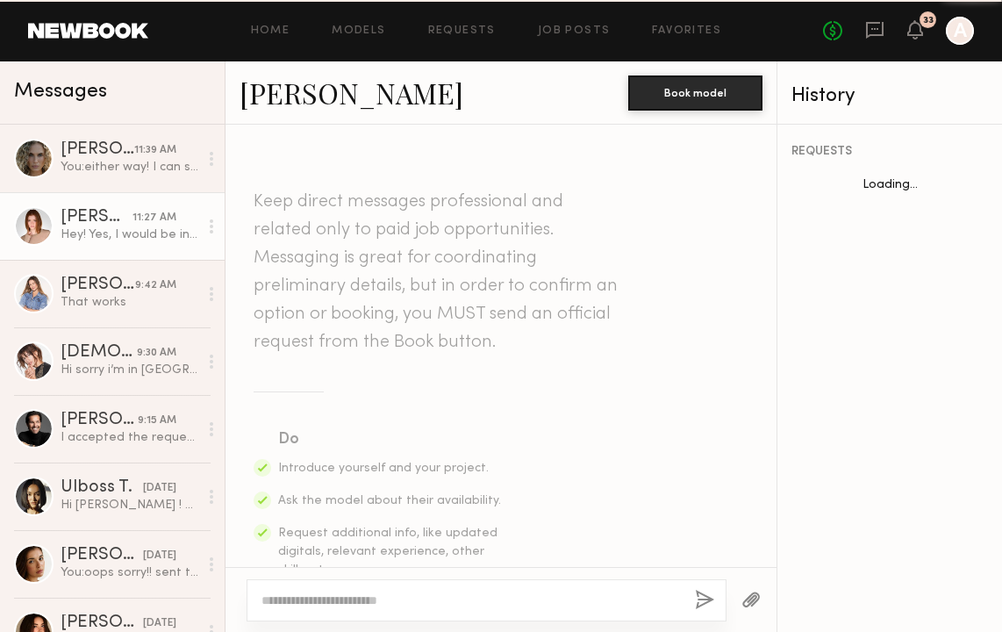
scroll to position [540, 0]
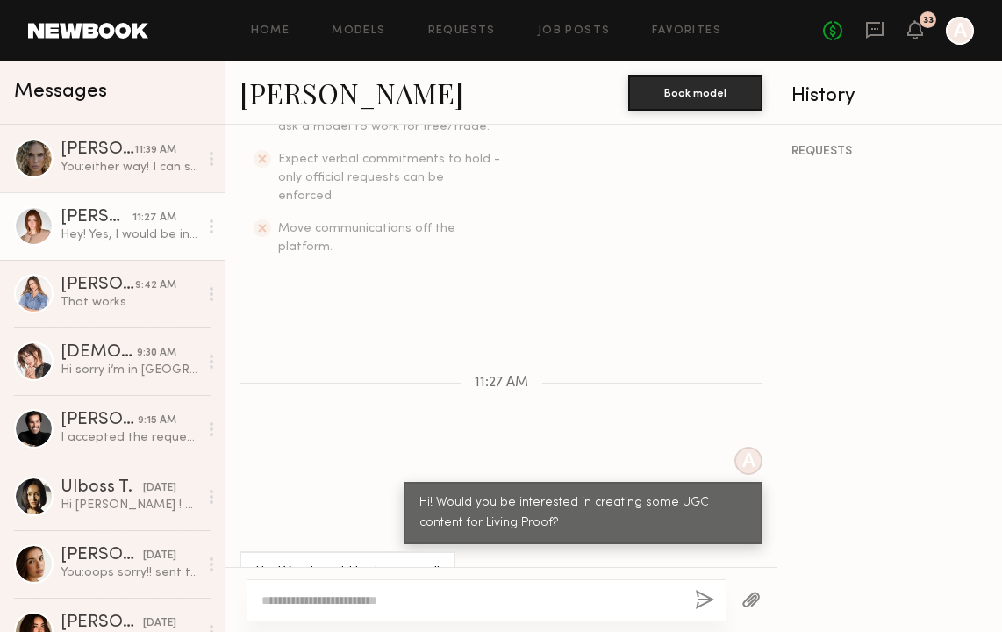
click at [480, 602] on textarea at bounding box center [470, 600] width 419 height 18
click at [331, 96] on link "[PERSON_NAME]" at bounding box center [352, 93] width 224 height 38
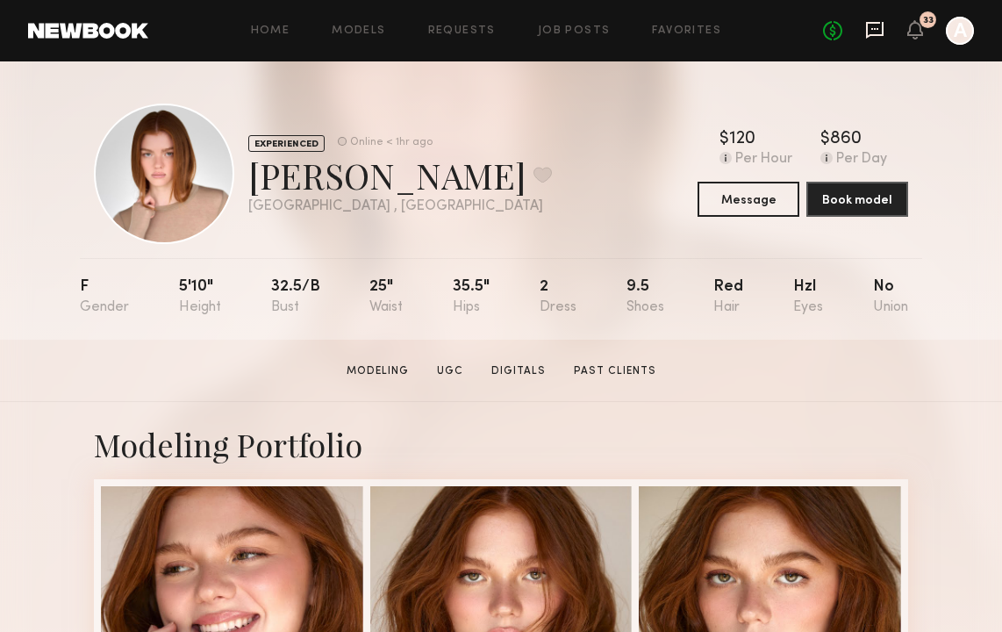
click at [881, 33] on icon at bounding box center [875, 30] width 18 height 17
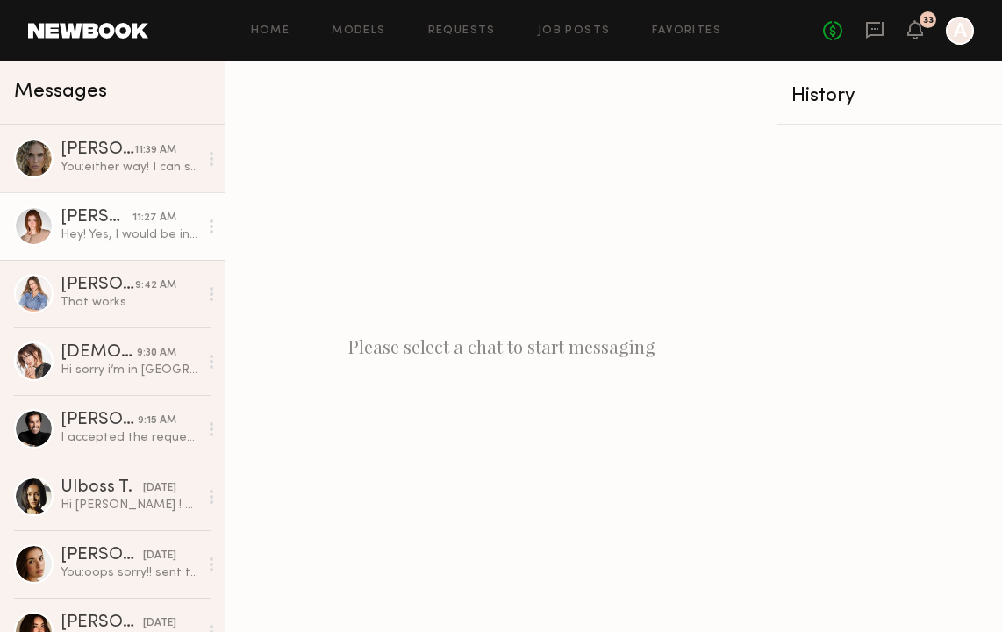
click at [153, 234] on div "Hey! Yes, I would be interested!" at bounding box center [130, 234] width 138 height 17
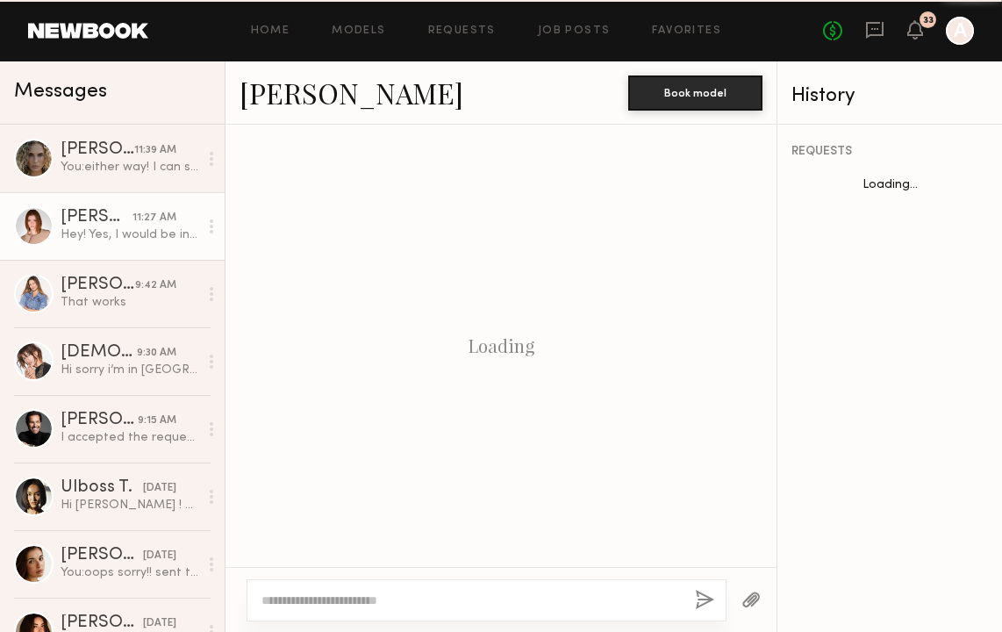
scroll to position [540, 0]
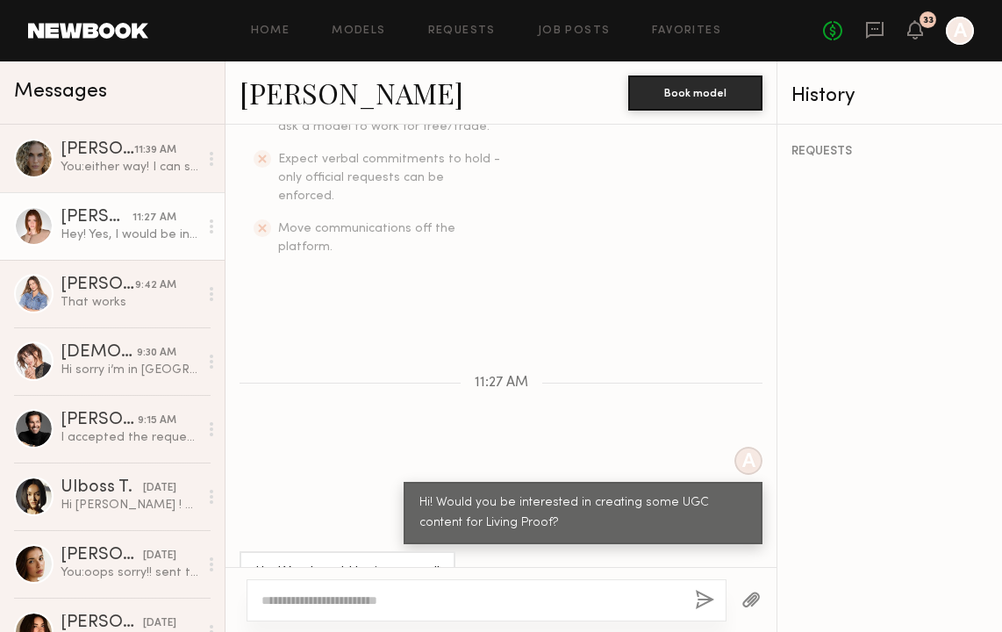
click at [478, 599] on textarea at bounding box center [470, 600] width 419 height 18
type textarea "*"
type textarea "**********"
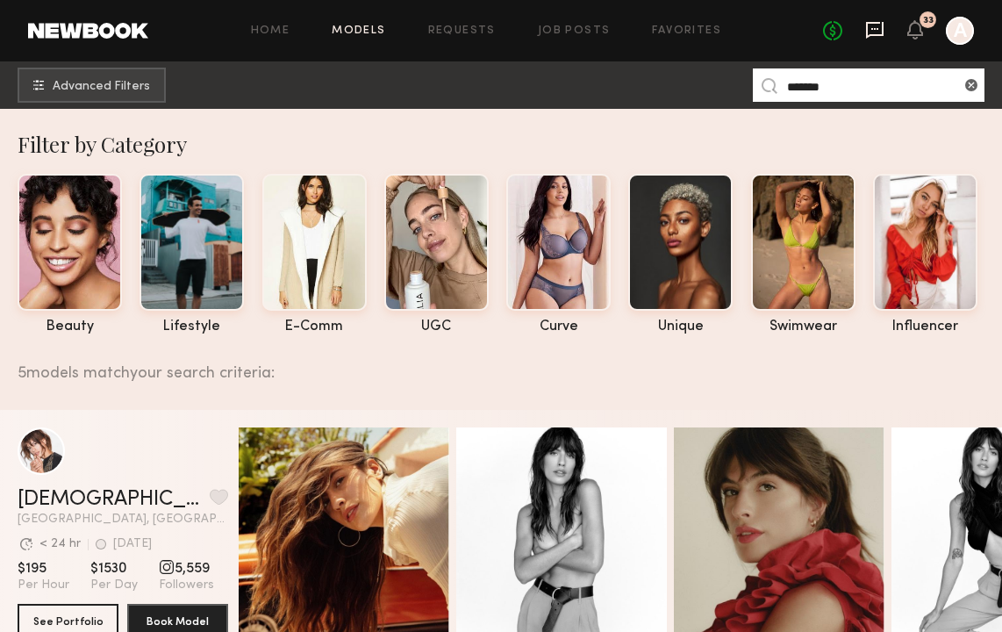
click at [879, 26] on icon at bounding box center [874, 29] width 19 height 19
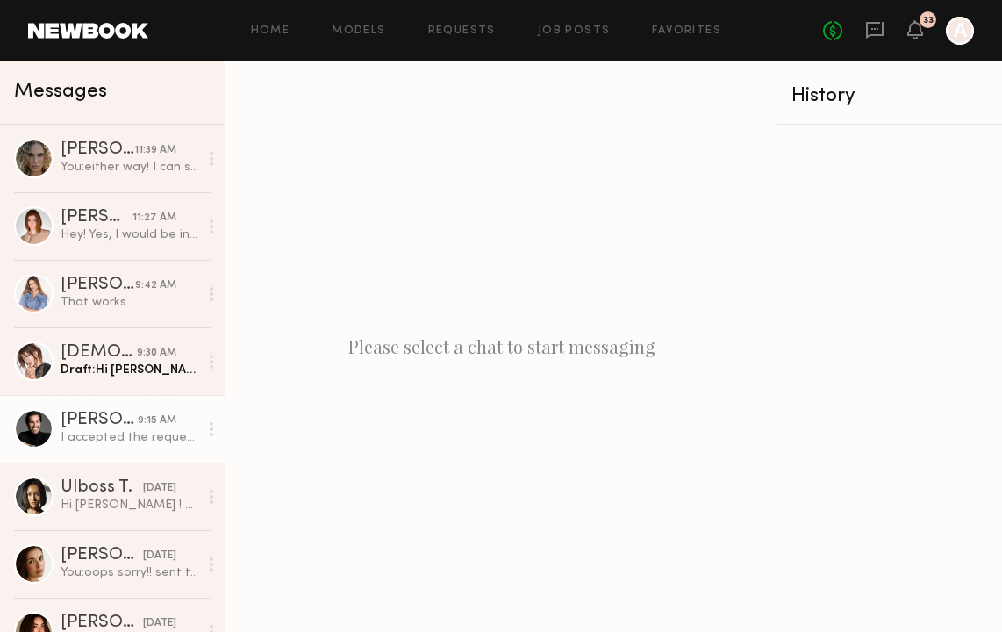
click at [121, 440] on div "I accepted the request as is, however, I have it on my calendar for [DATE]." at bounding box center [130, 437] width 138 height 17
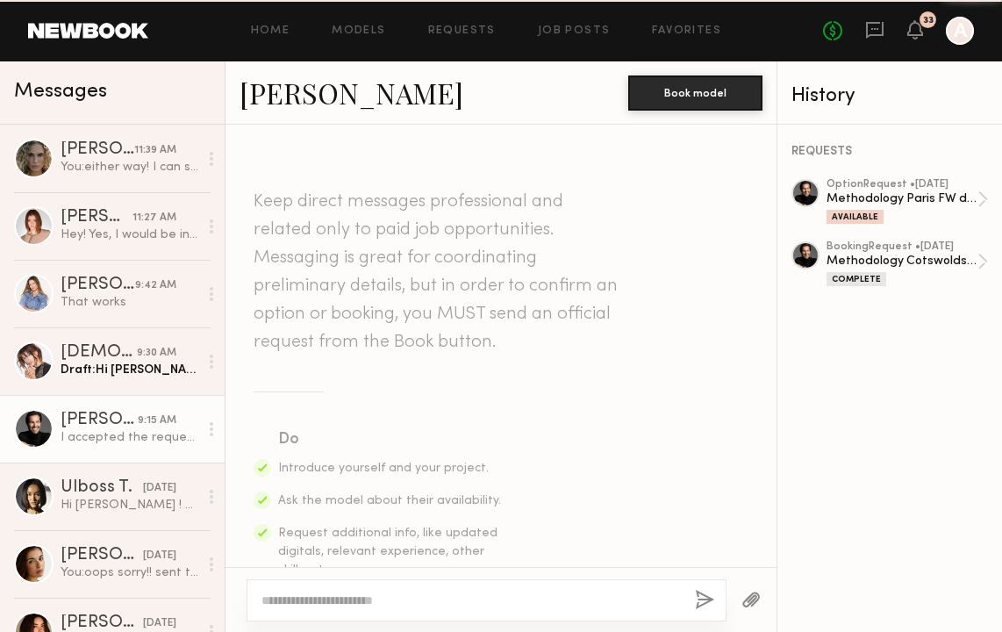
scroll to position [1736, 0]
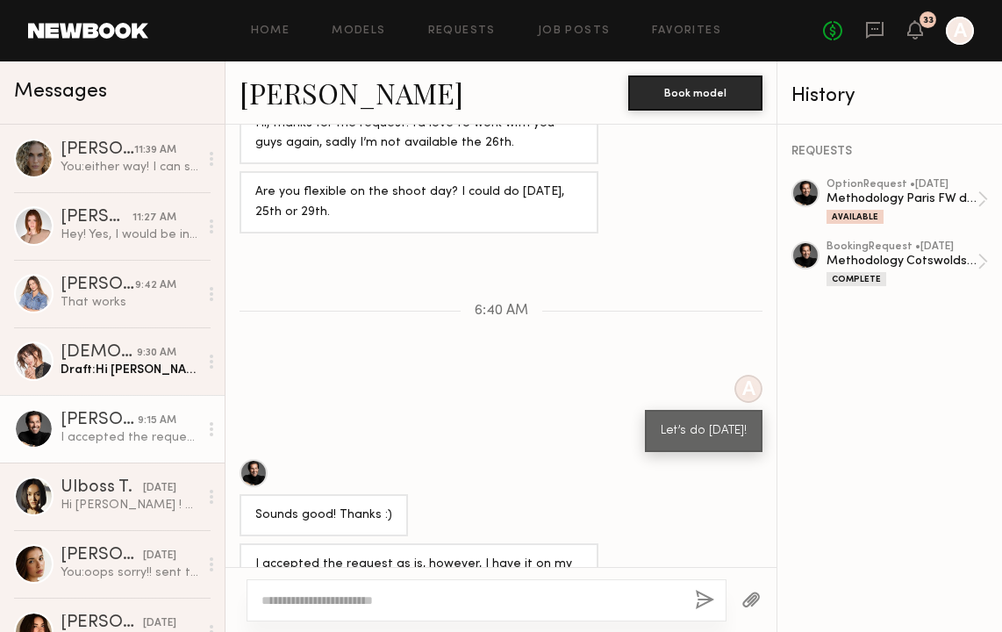
click at [338, 590] on div at bounding box center [487, 600] width 480 height 42
click at [341, 612] on div at bounding box center [487, 600] width 480 height 42
click at [338, 587] on div at bounding box center [487, 600] width 480 height 42
click at [339, 592] on textarea at bounding box center [470, 600] width 419 height 18
type textarea "**********"
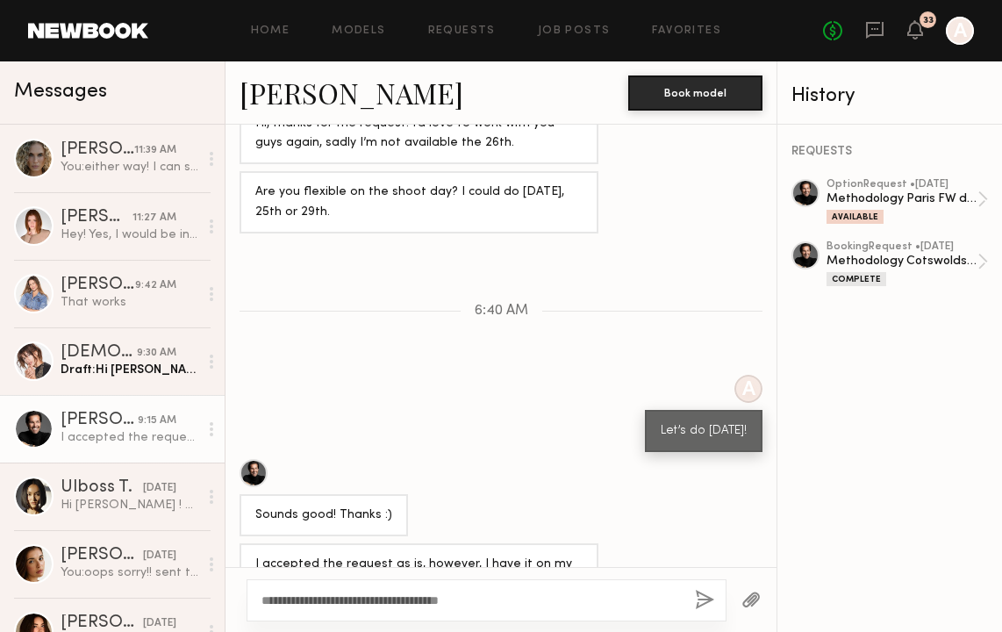
click at [699, 604] on button "button" at bounding box center [704, 601] width 19 height 22
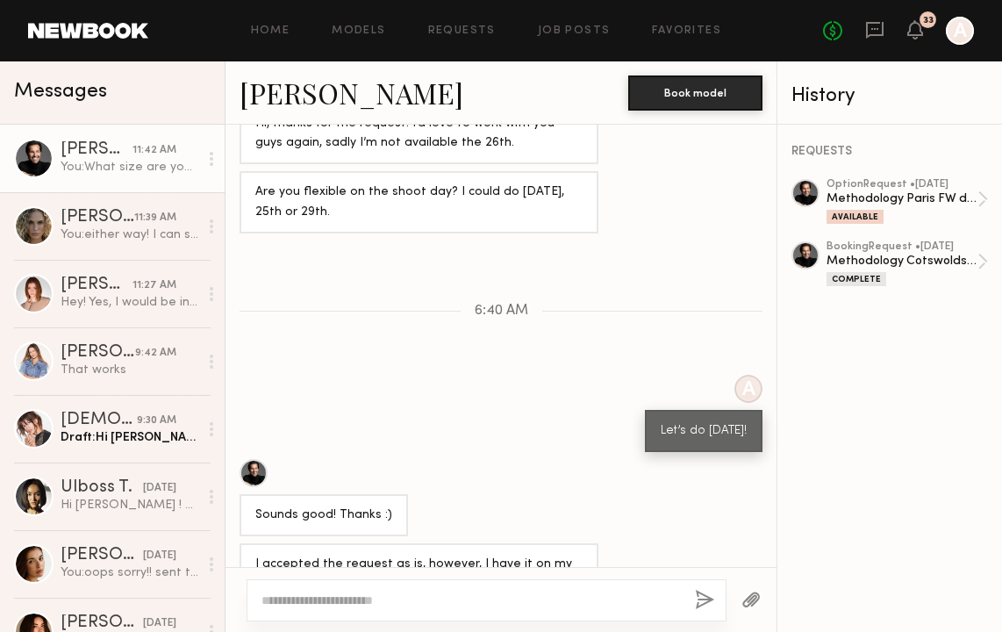
scroll to position [1918, 0]
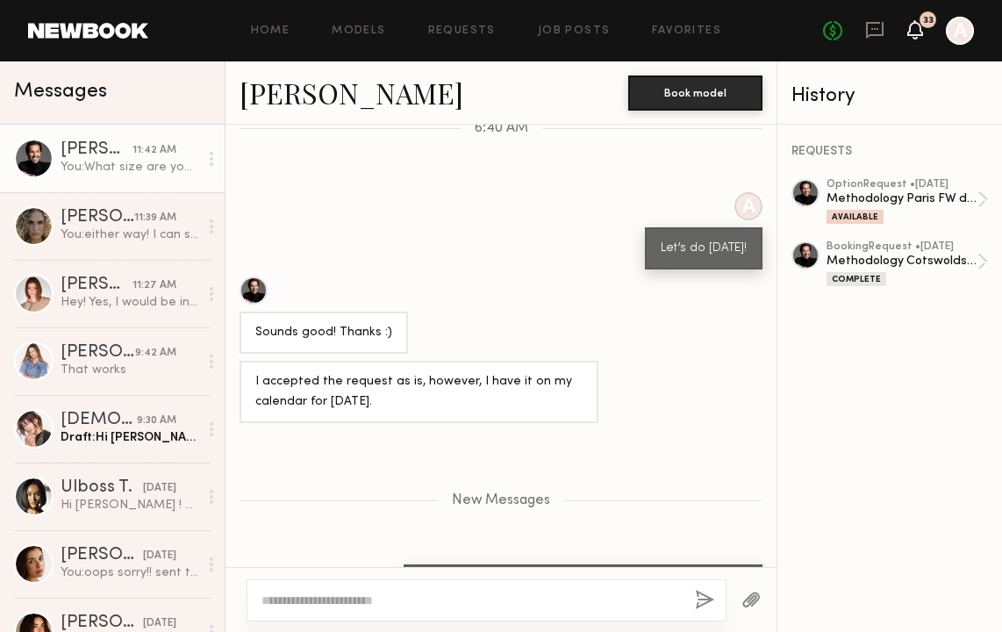
click at [920, 28] on icon at bounding box center [915, 29] width 14 height 12
